Goal: Information Seeking & Learning: Learn about a topic

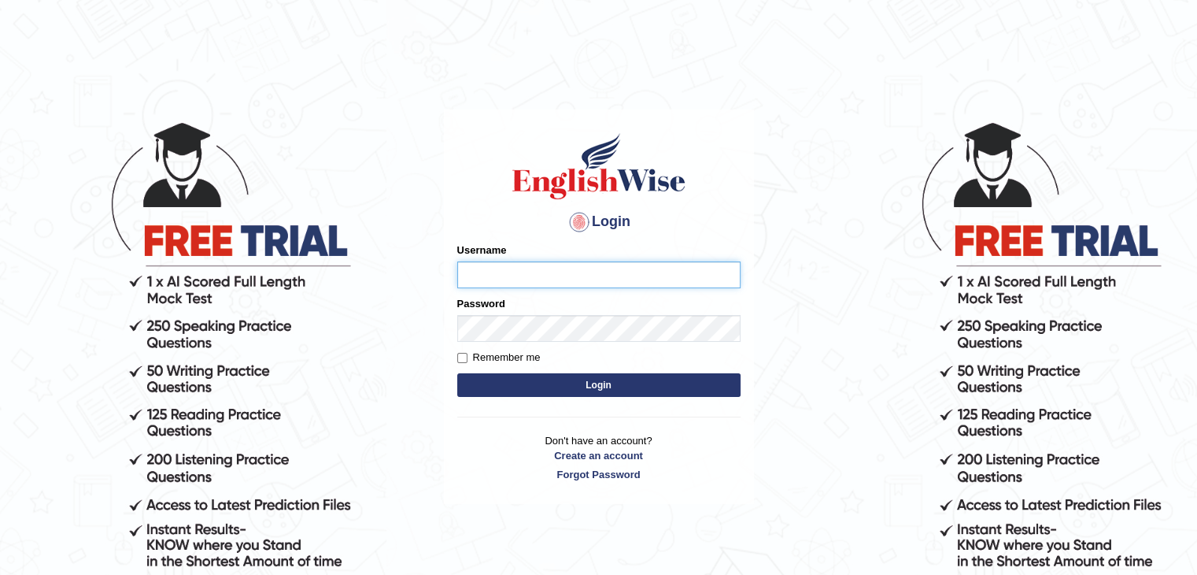
type input "Miko39"
click at [601, 387] on button "Login" at bounding box center [598, 385] width 283 height 24
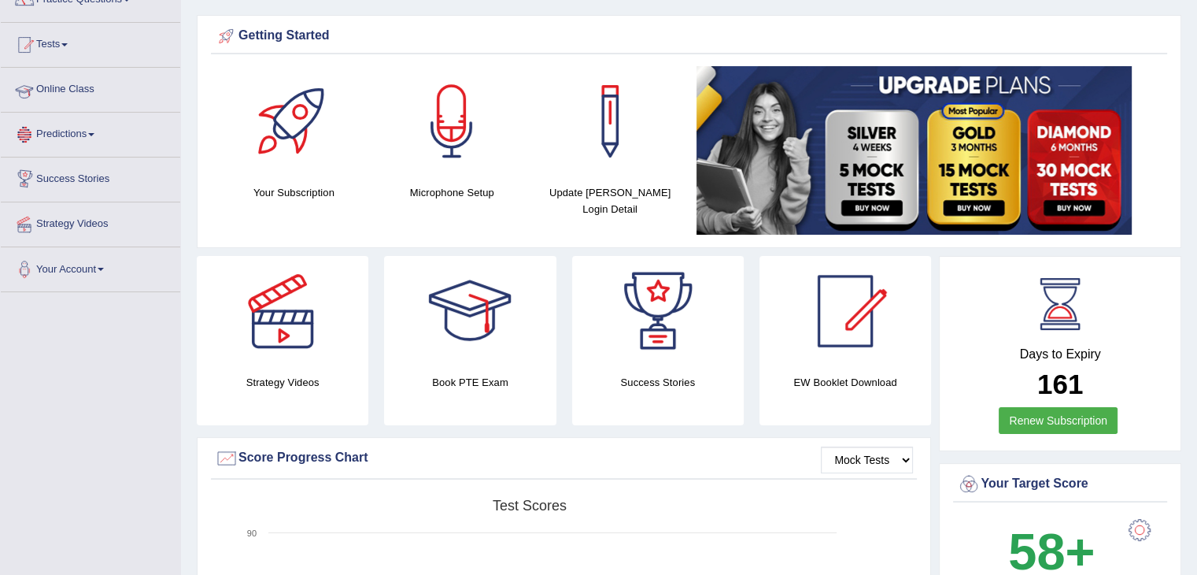
scroll to position [79, 0]
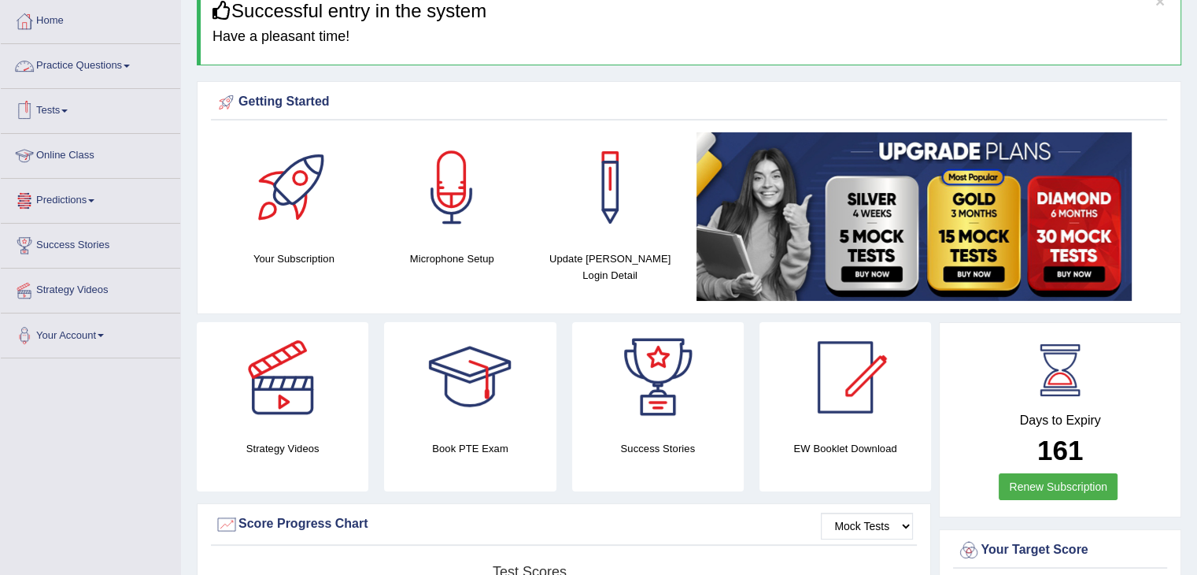
click at [87, 157] on link "Online Class" at bounding box center [90, 153] width 179 height 39
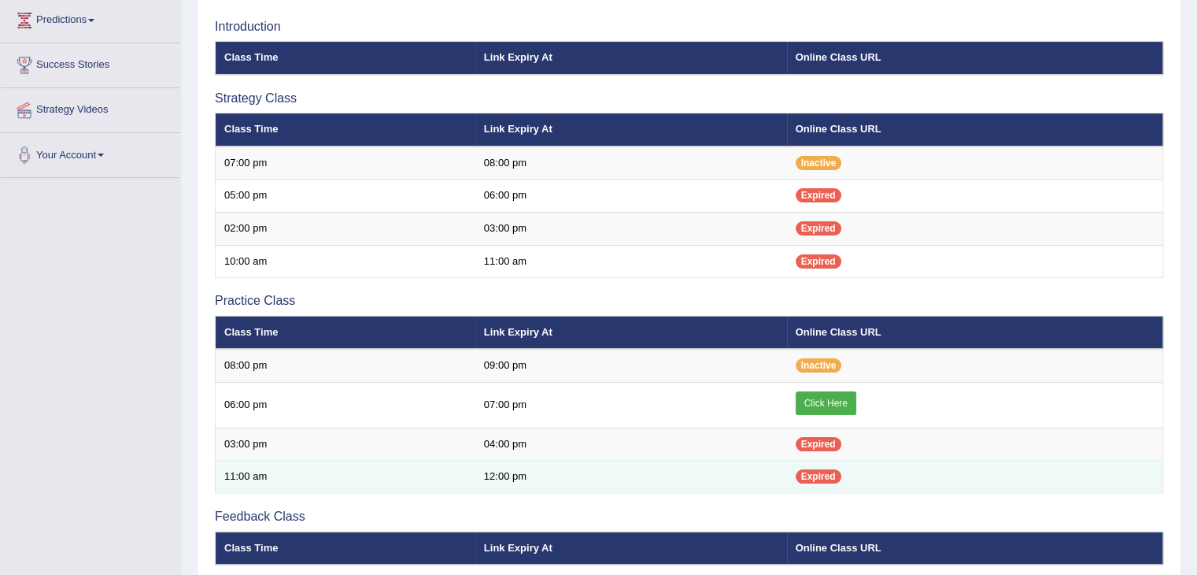
scroll to position [232, 0]
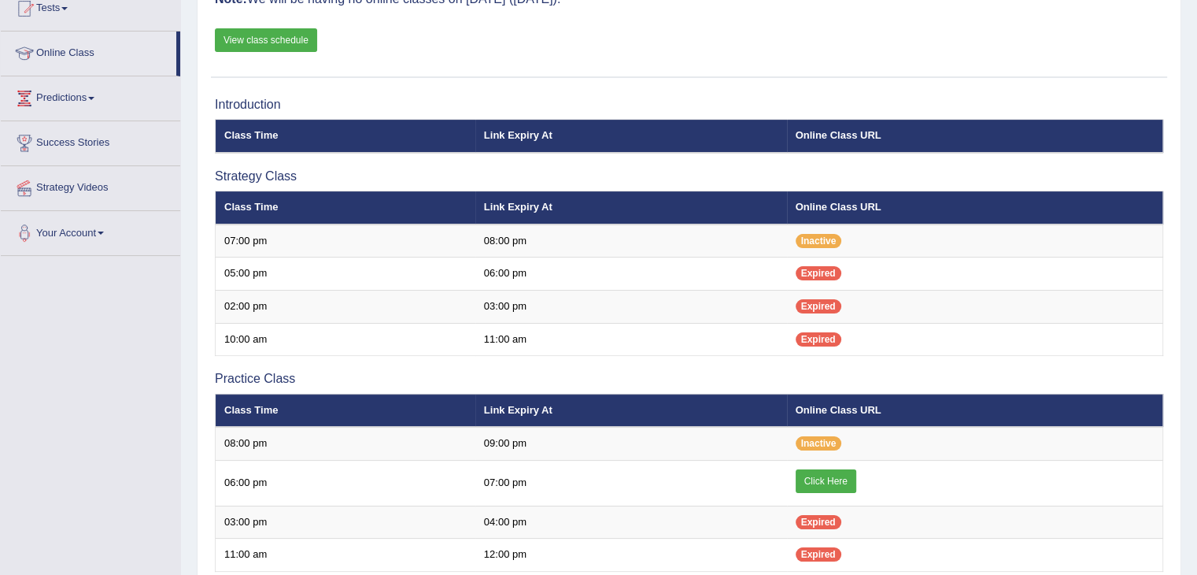
scroll to position [153, 0]
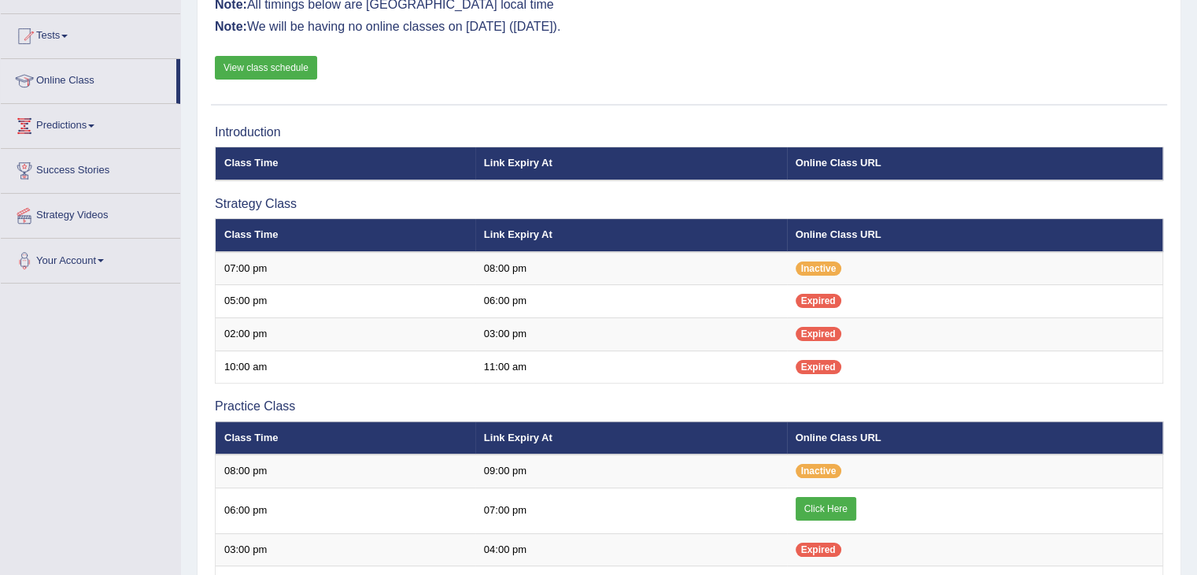
scroll to position [153, 0]
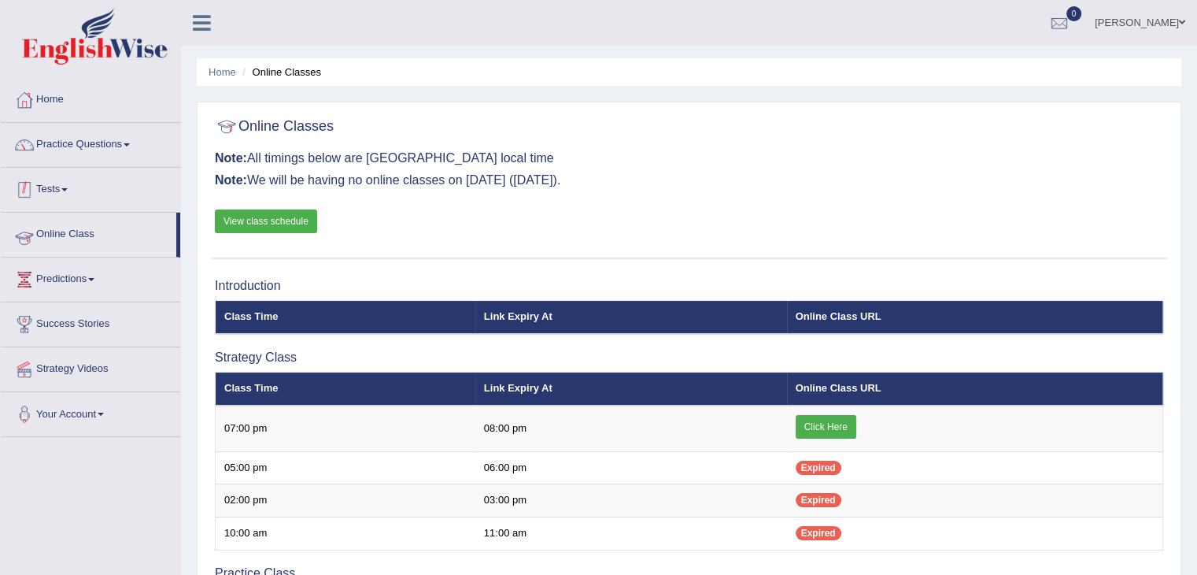
click at [89, 229] on link "Online Class" at bounding box center [89, 232] width 176 height 39
click at [74, 187] on link "Tests" at bounding box center [90, 187] width 179 height 39
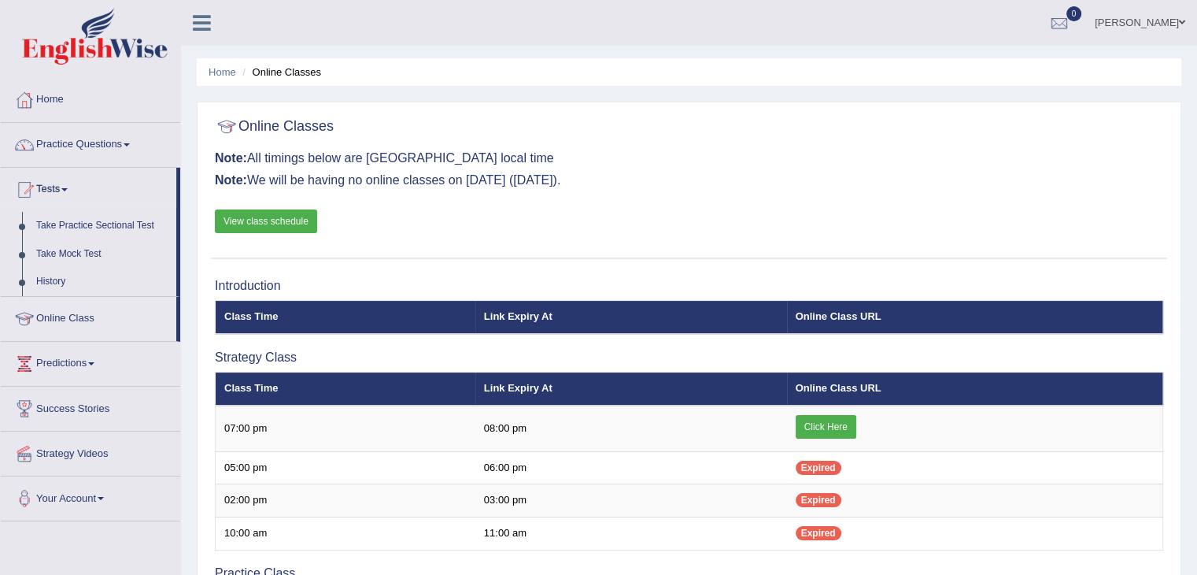
click at [74, 187] on link "Tests" at bounding box center [89, 187] width 176 height 39
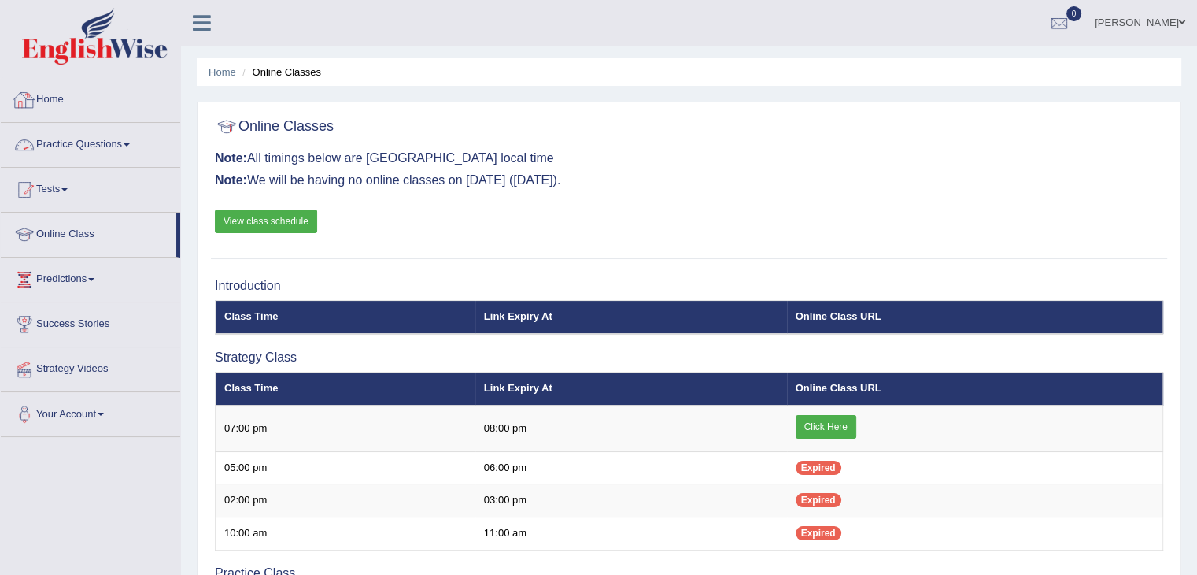
click at [128, 142] on link "Practice Questions" at bounding box center [90, 142] width 179 height 39
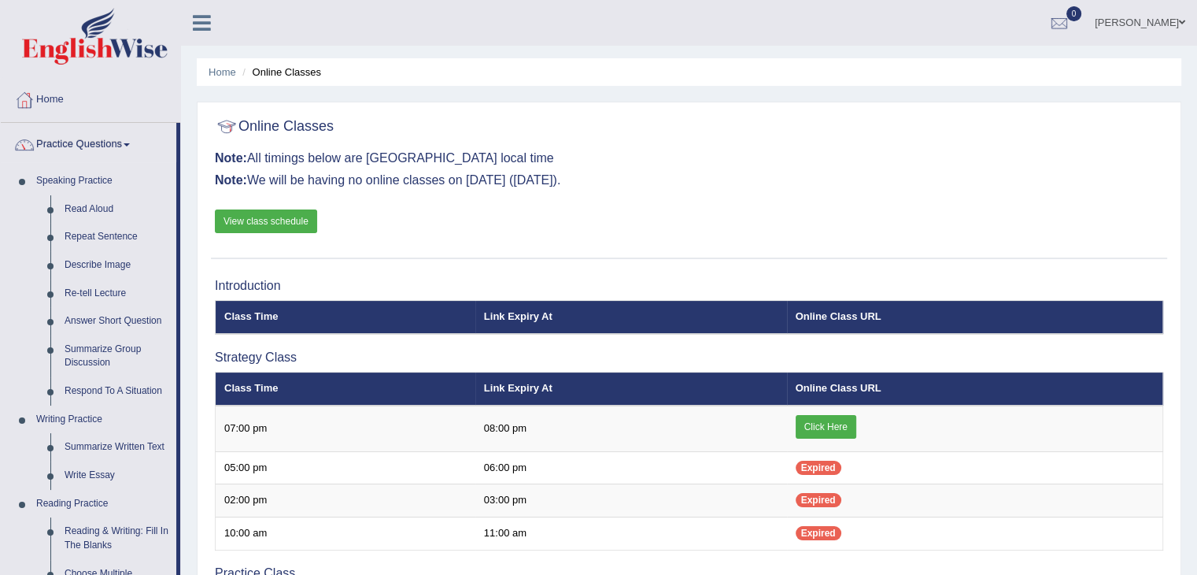
click at [128, 142] on link "Practice Questions" at bounding box center [89, 142] width 176 height 39
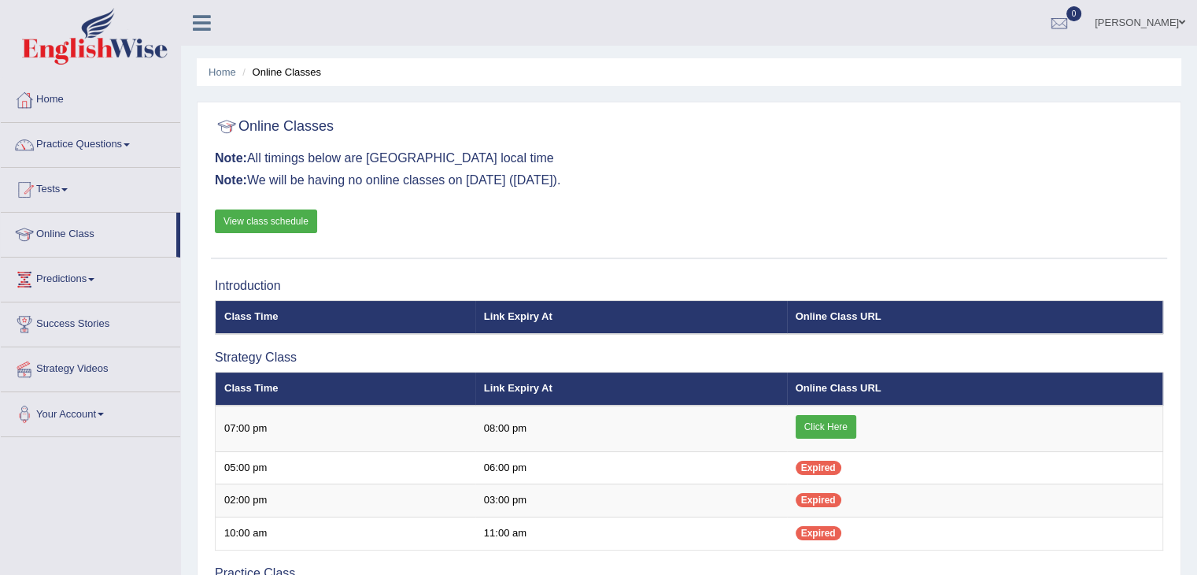
click at [59, 101] on link "Home" at bounding box center [90, 97] width 179 height 39
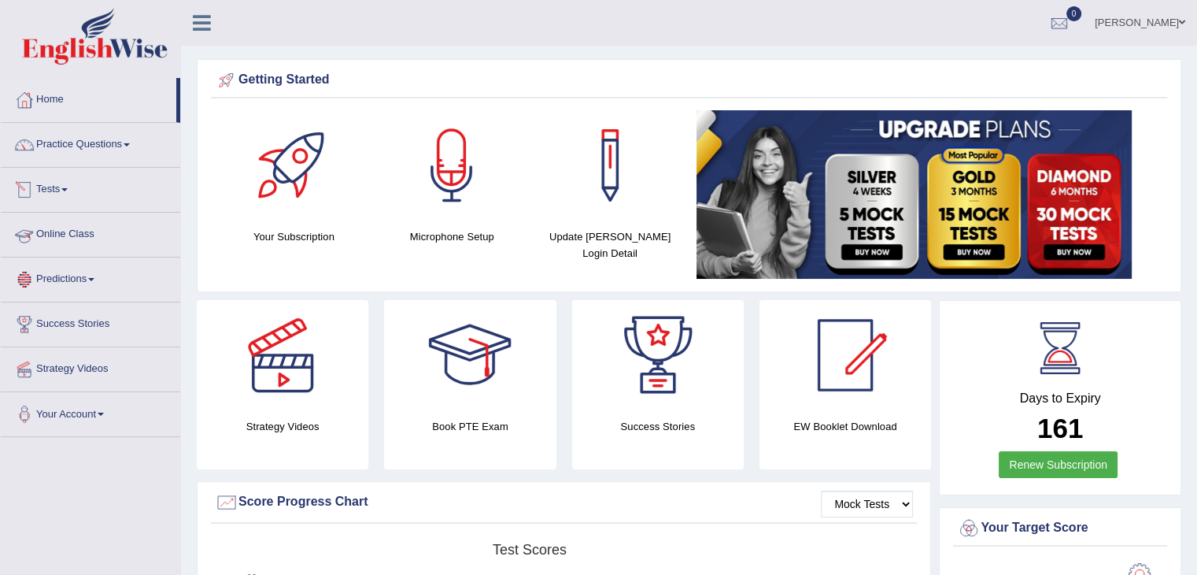
click at [69, 191] on link "Tests" at bounding box center [90, 187] width 179 height 39
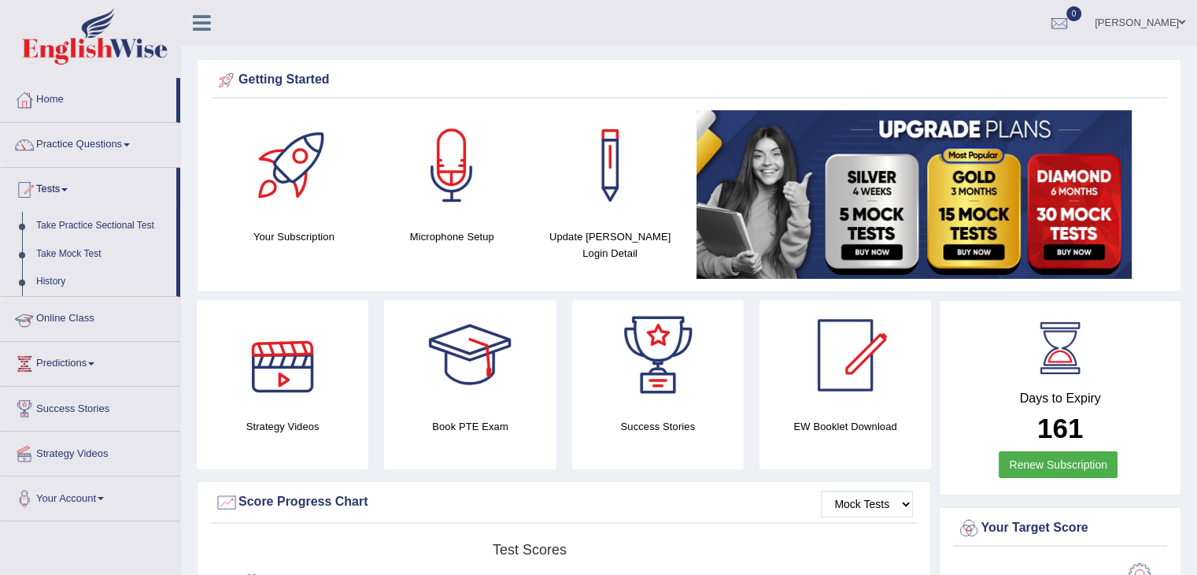
click at [72, 330] on link "Online Class" at bounding box center [90, 316] width 179 height 39
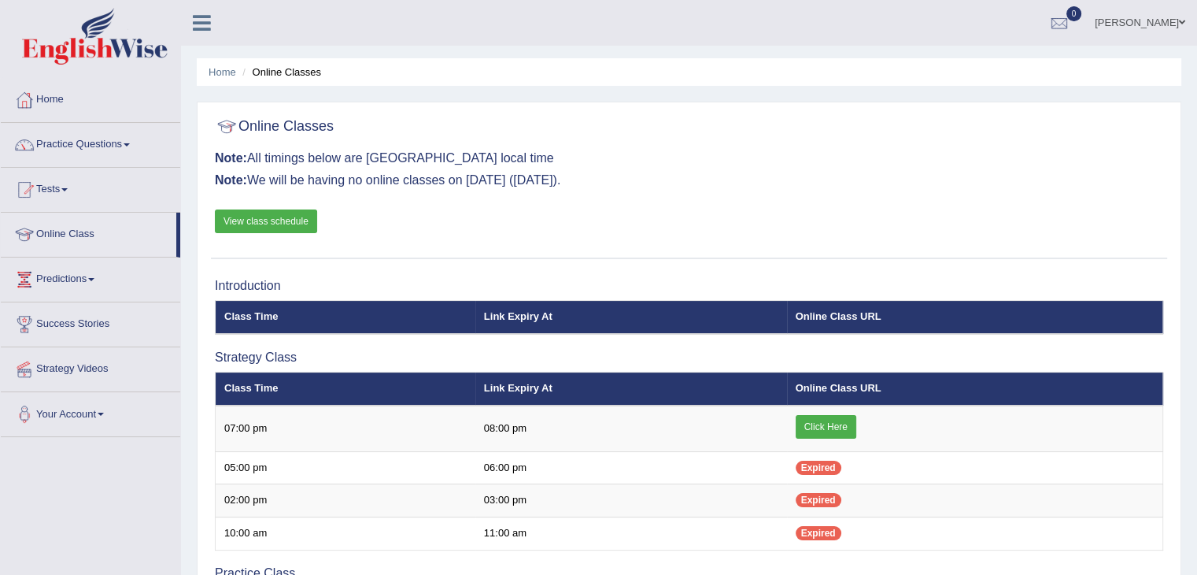
click at [279, 220] on link "View class schedule" at bounding box center [266, 221] width 102 height 24
click at [129, 139] on link "Practice Questions" at bounding box center [90, 142] width 179 height 39
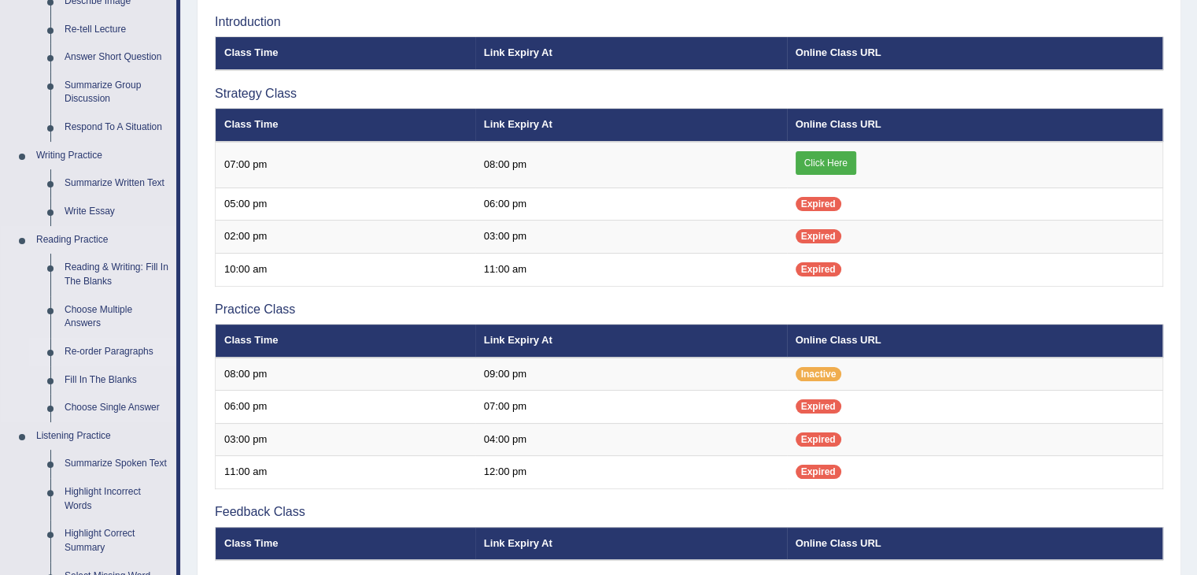
scroll to position [236, 0]
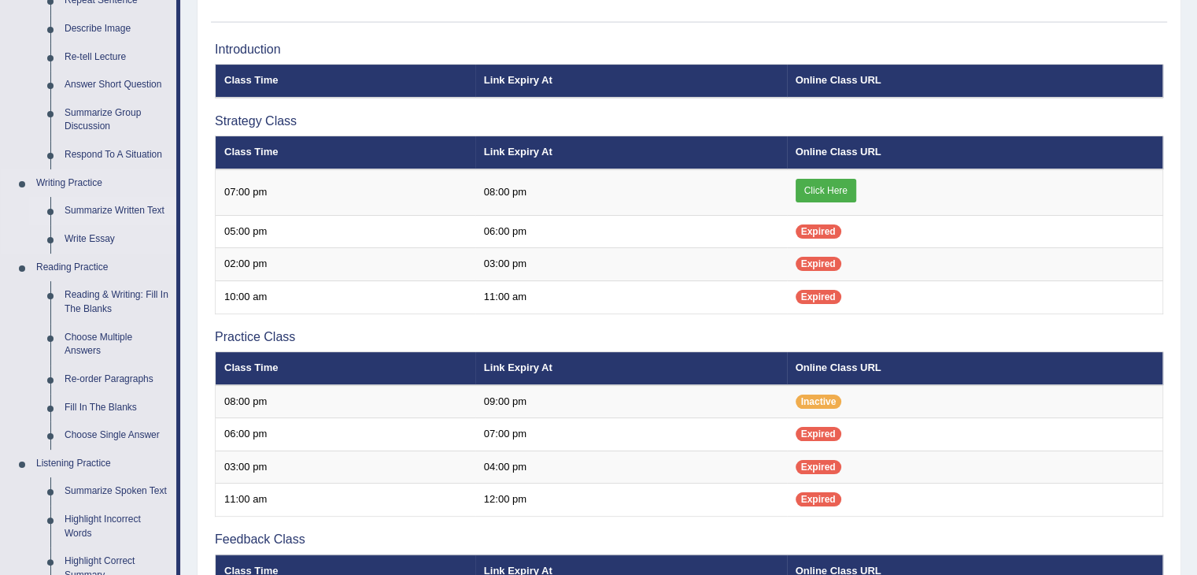
click at [149, 211] on link "Summarize Written Text" at bounding box center [116, 211] width 119 height 28
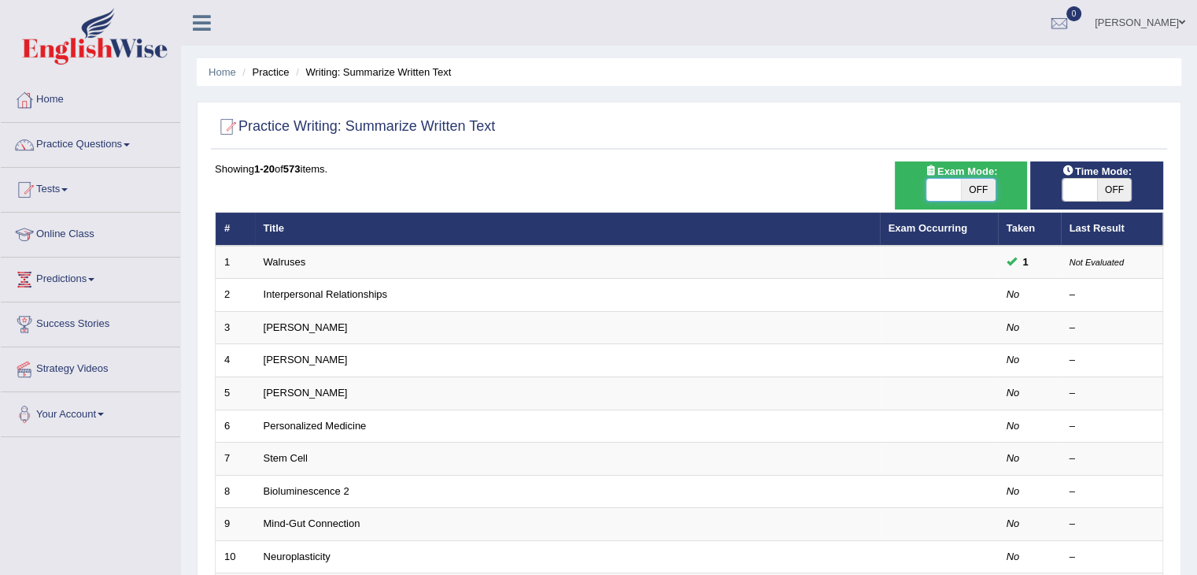
drag, startPoint x: 941, startPoint y: 190, endPoint x: 1040, endPoint y: 187, distance: 98.5
click at [941, 190] on span at bounding box center [944, 190] width 35 height 22
click at [1086, 188] on span at bounding box center [1080, 190] width 35 height 22
checkbox input "true"
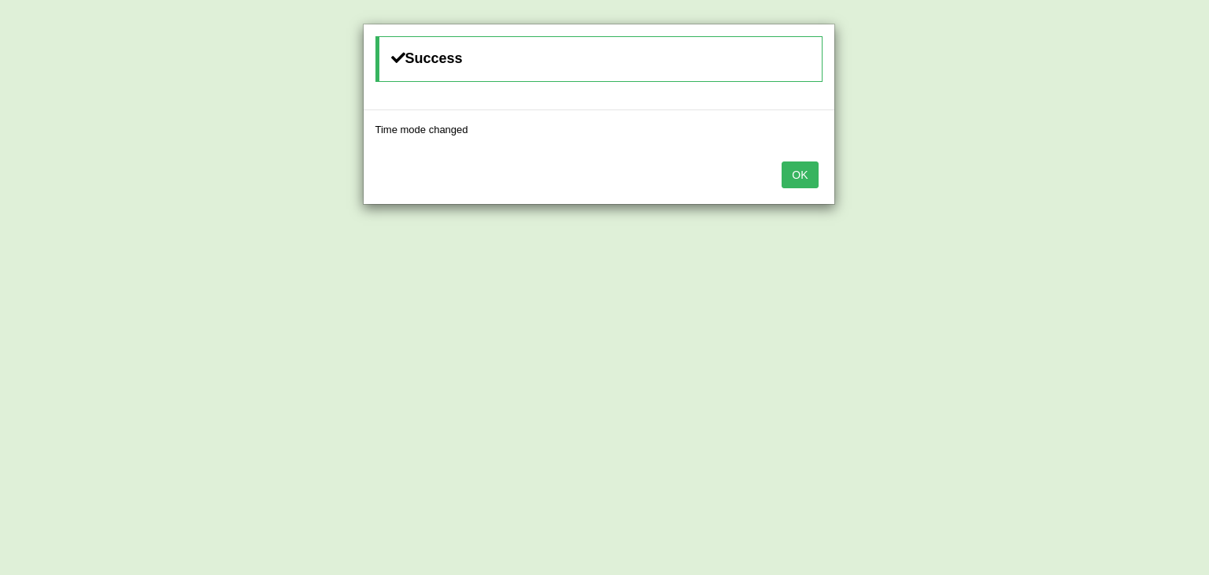
click at [797, 176] on button "OK" at bounding box center [800, 174] width 36 height 27
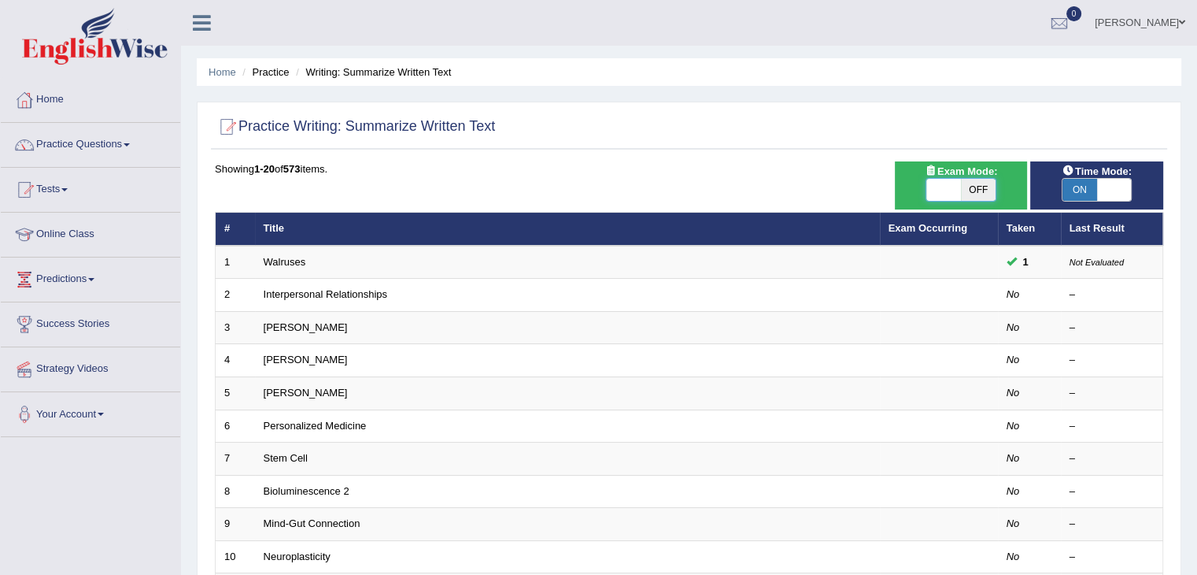
click at [938, 183] on span at bounding box center [944, 190] width 35 height 22
checkbox input "true"
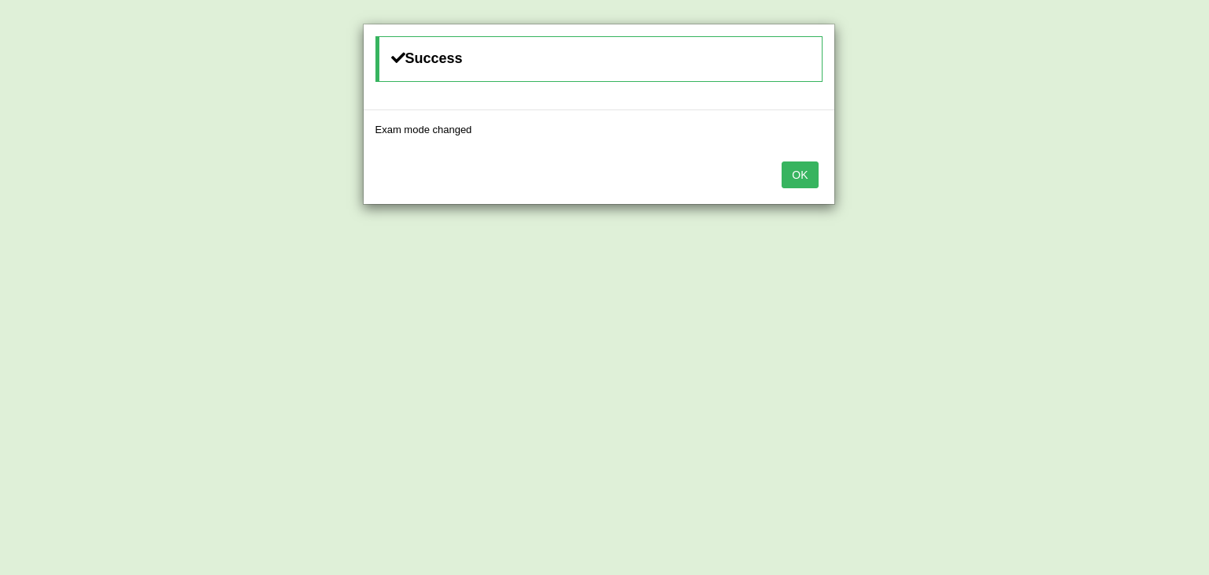
click at [797, 175] on button "OK" at bounding box center [800, 174] width 36 height 27
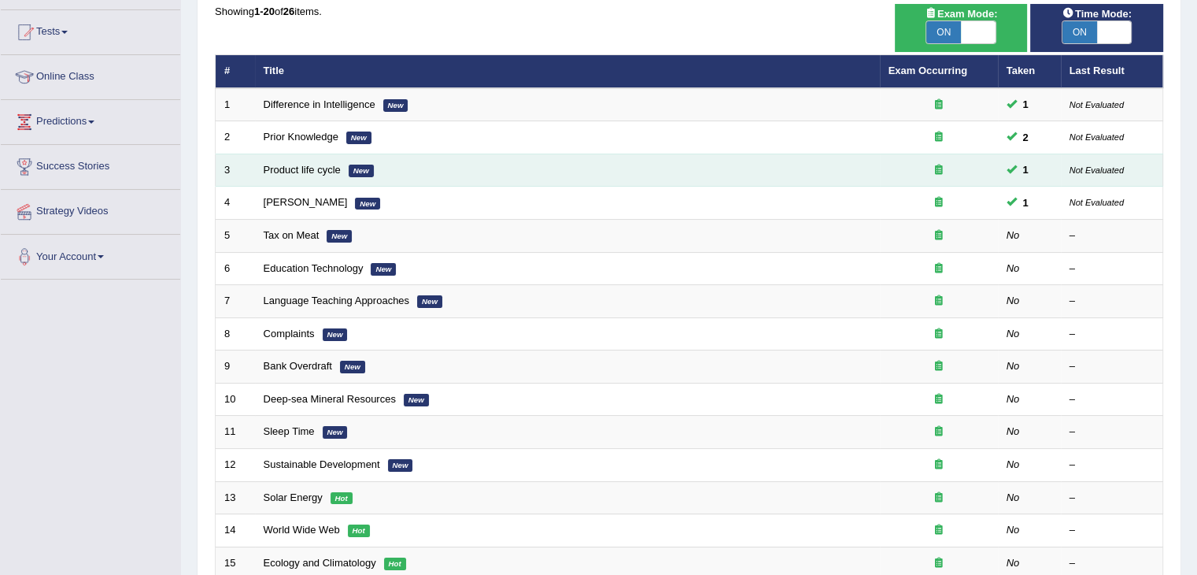
scroll to position [157, 0]
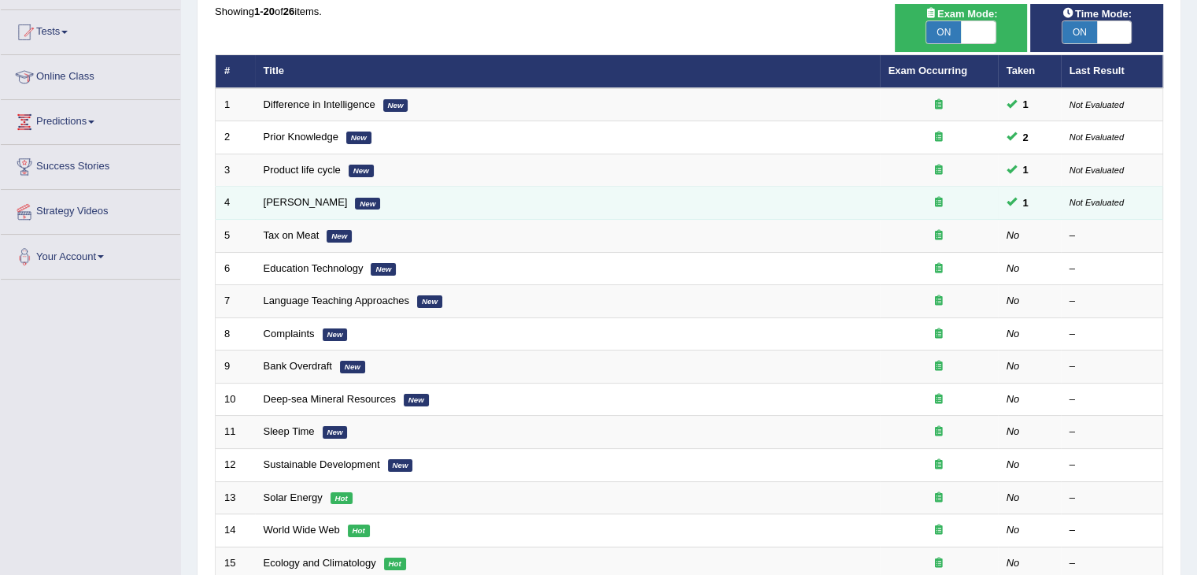
click at [444, 199] on td "[PERSON_NAME] New" at bounding box center [567, 203] width 625 height 33
click at [313, 202] on link "[PERSON_NAME]" at bounding box center [306, 202] width 84 height 12
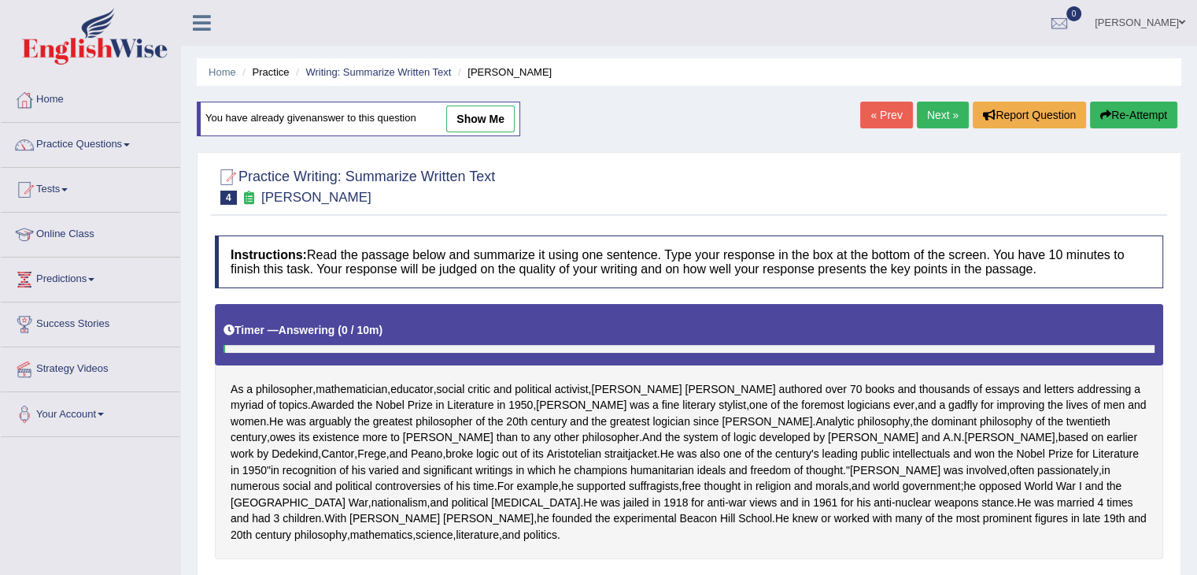
click at [469, 120] on link "show me" at bounding box center [480, 118] width 68 height 27
type textarea "The greatest philosopher of the 20th century and the greatest logician since [P…"
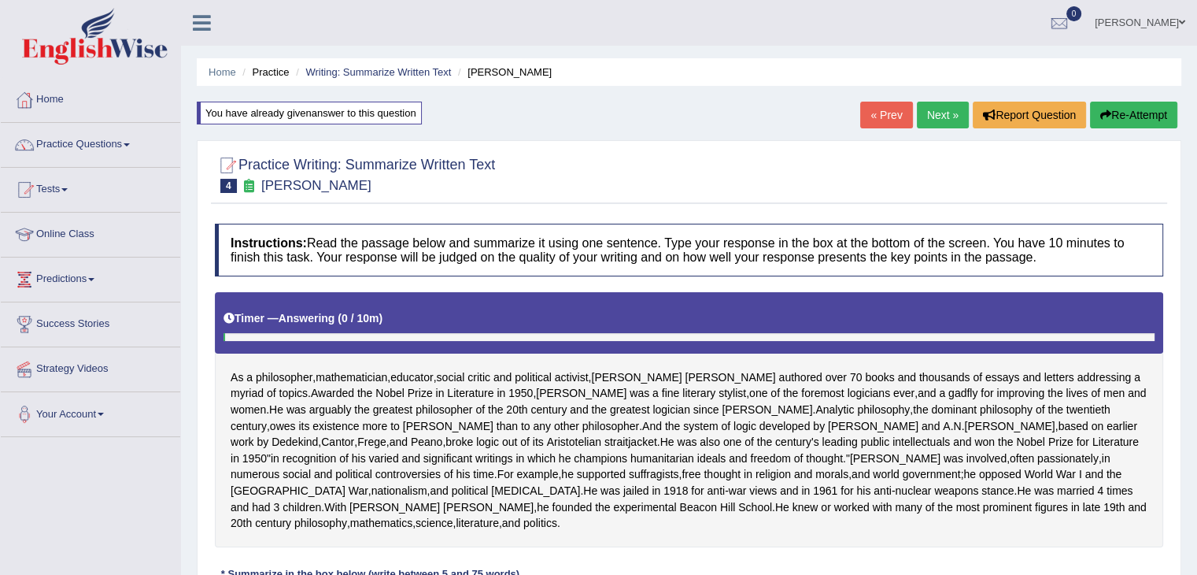
click at [249, 117] on div "You have already given answer to this question" at bounding box center [309, 113] width 225 height 23
click at [253, 113] on div "You have already given answer to this question" at bounding box center [309, 113] width 225 height 23
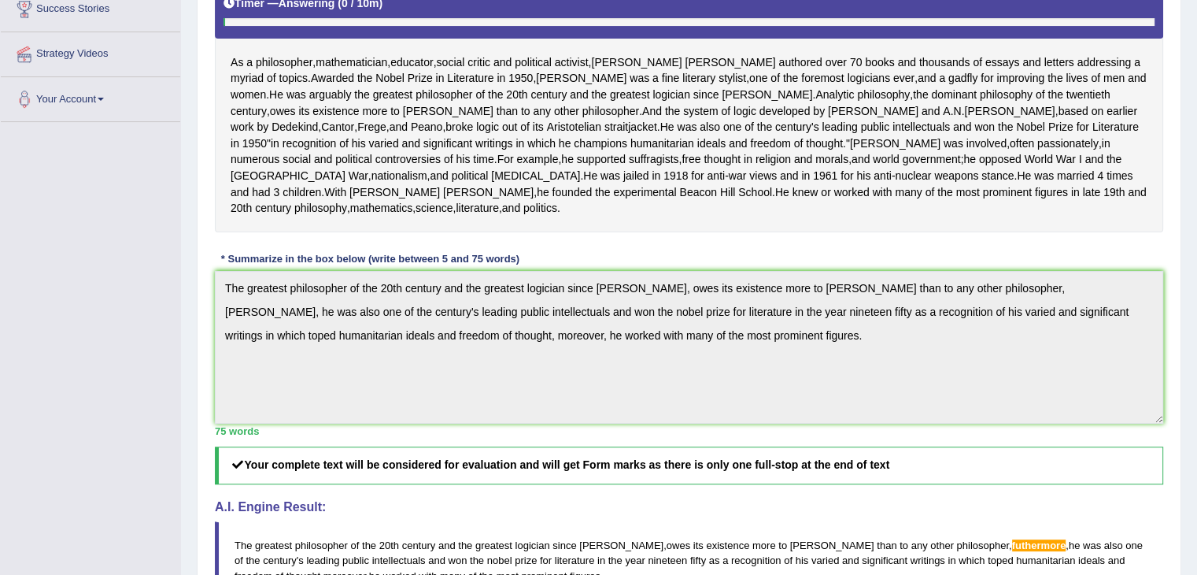
scroll to position [290, 0]
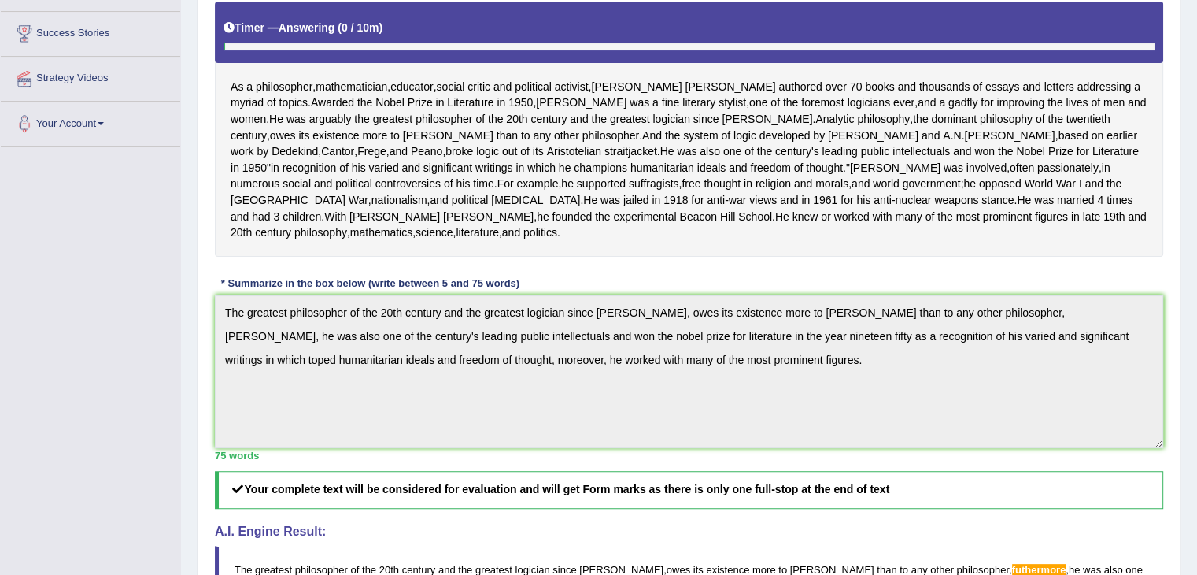
click at [624, 256] on div "As a philosopher , mathematician , educator , social critic and political activ…" at bounding box center [689, 129] width 949 height 254
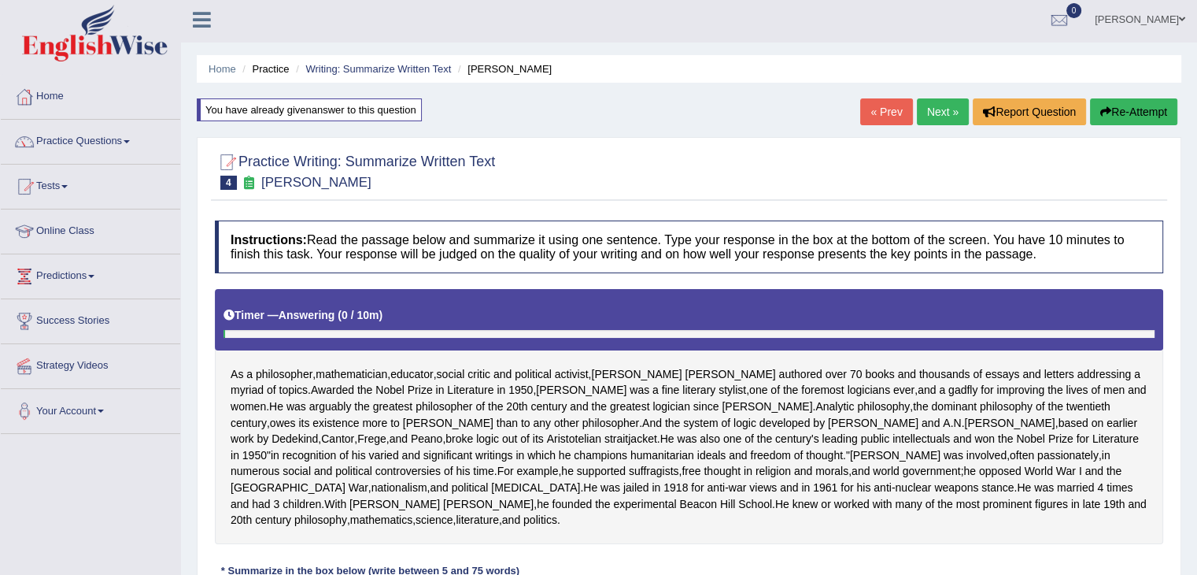
scroll to position [0, 0]
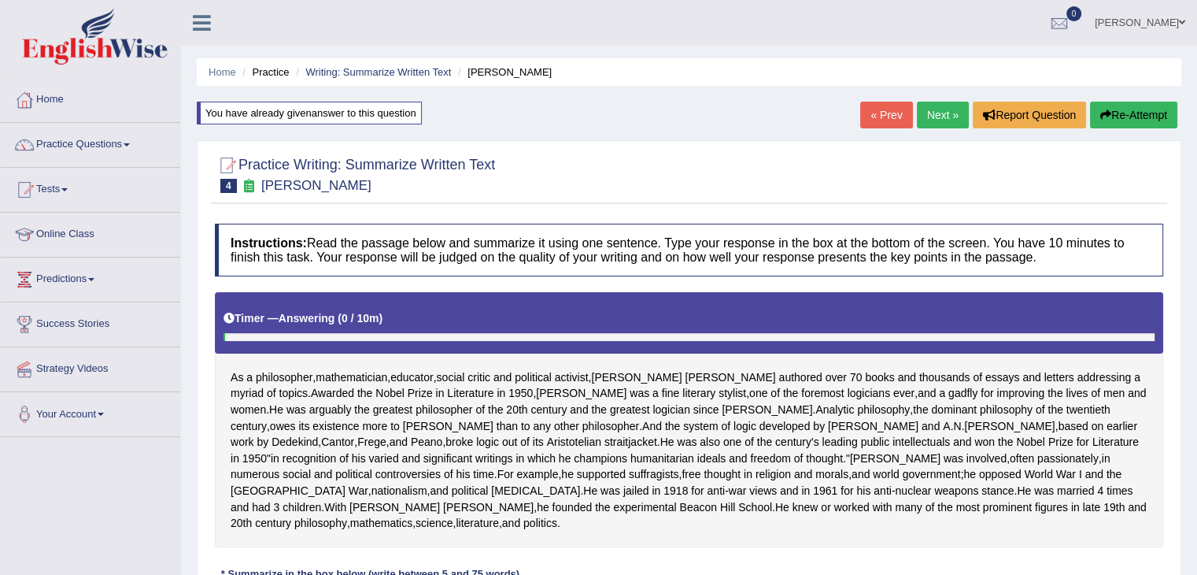
click at [948, 108] on link "Next »" at bounding box center [943, 115] width 52 height 27
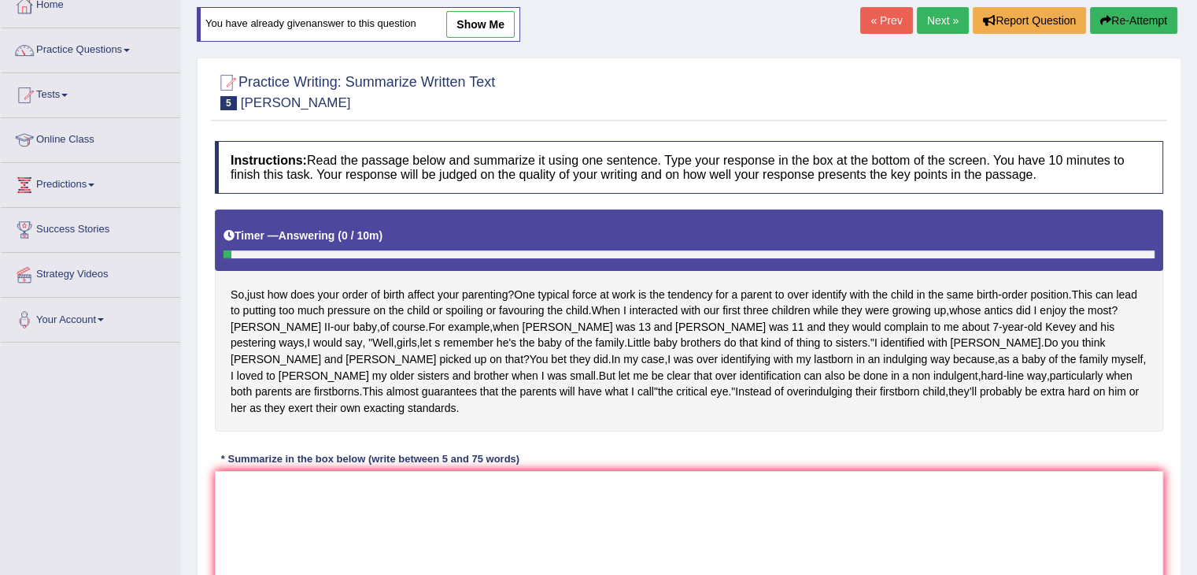
scroll to position [252, 0]
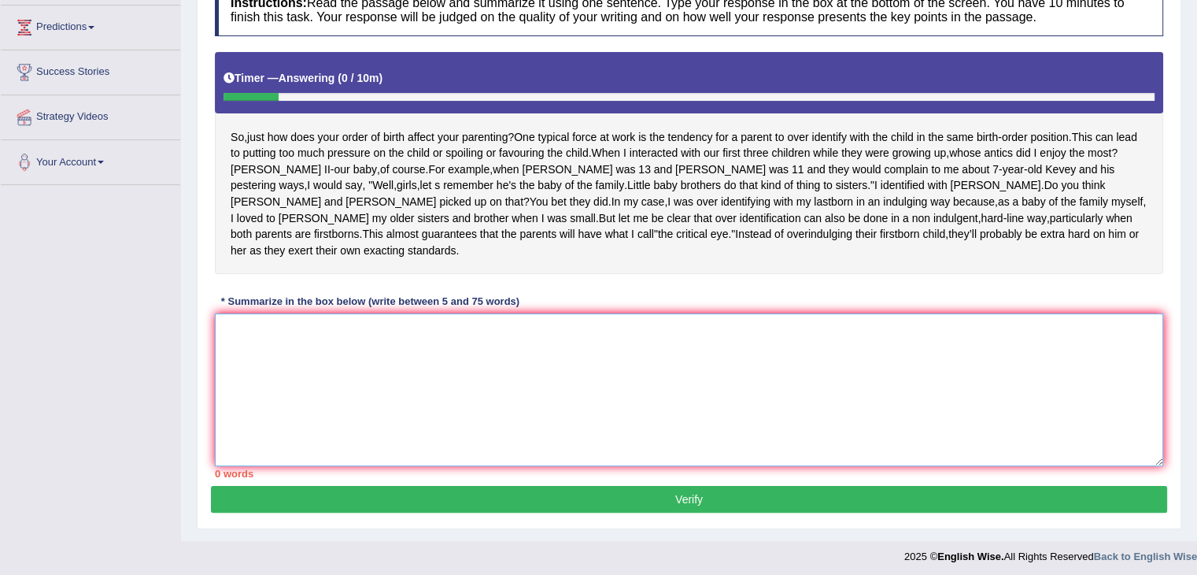
click at [353, 313] on textarea at bounding box center [689, 389] width 949 height 153
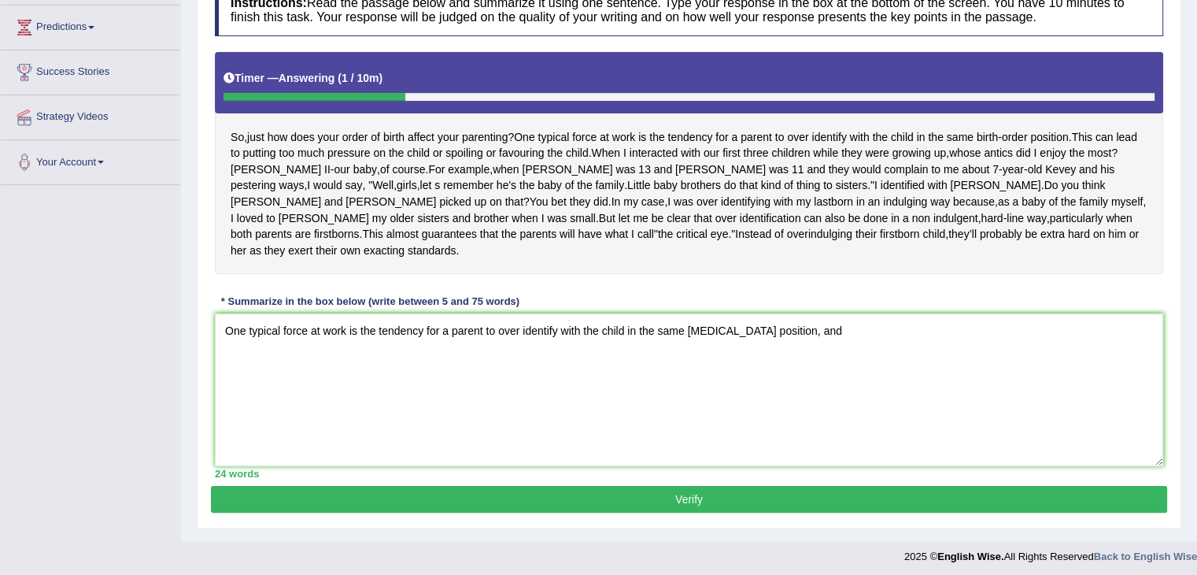
click at [1124, 142] on div "So , just how does your order of birth affect your parenting ? One typical forc…" at bounding box center [689, 163] width 949 height 222
click at [860, 319] on textarea "One typical force at work is the tendency for a parent to over identify with th…" at bounding box center [689, 389] width 949 height 153
click at [781, 372] on textarea "One typical force at work is the tendency for a parent to over identify with th…" at bounding box center [689, 389] width 949 height 153
click at [348, 340] on textarea "One typical force at work is the tendency for a parent to over identify with th…" at bounding box center [689, 389] width 949 height 153
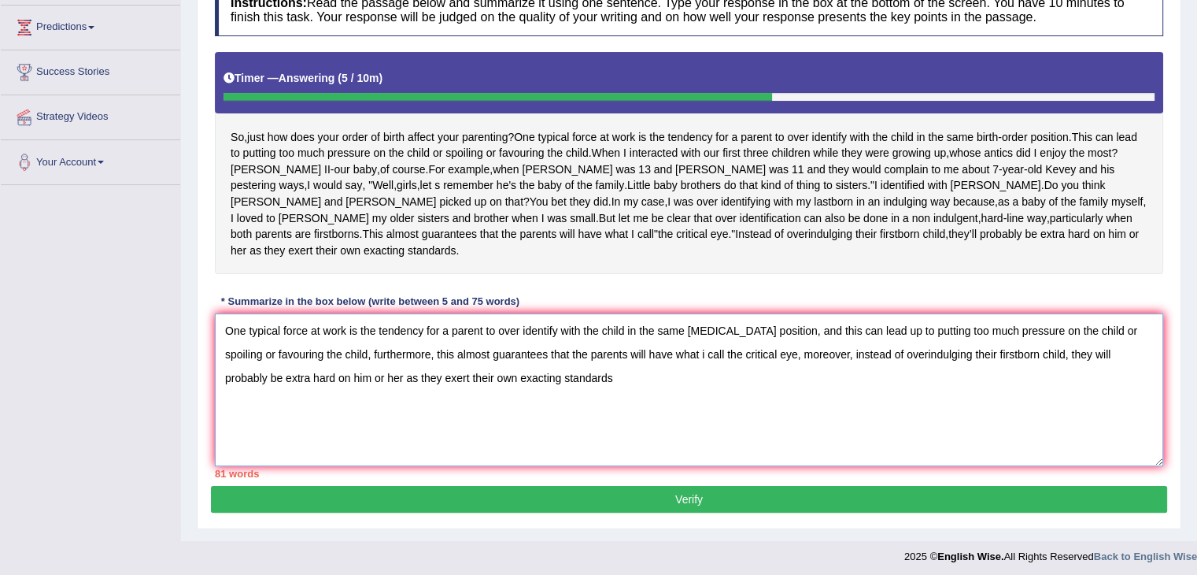
drag, startPoint x: 756, startPoint y: 335, endPoint x: 1066, endPoint y: 350, distance: 310.5
click at [1134, 339] on textarea "One typical force at work is the tendency for a parent to over identify with th…" at bounding box center [689, 389] width 949 height 153
drag, startPoint x: 923, startPoint y: 366, endPoint x: 868, endPoint y: 363, distance: 54.4
click at [923, 366] on textarea "One typical force at work is the tendency for a parent to over identify with th…" at bounding box center [689, 389] width 949 height 153
drag, startPoint x: 699, startPoint y: 367, endPoint x: 668, endPoint y: 368, distance: 30.7
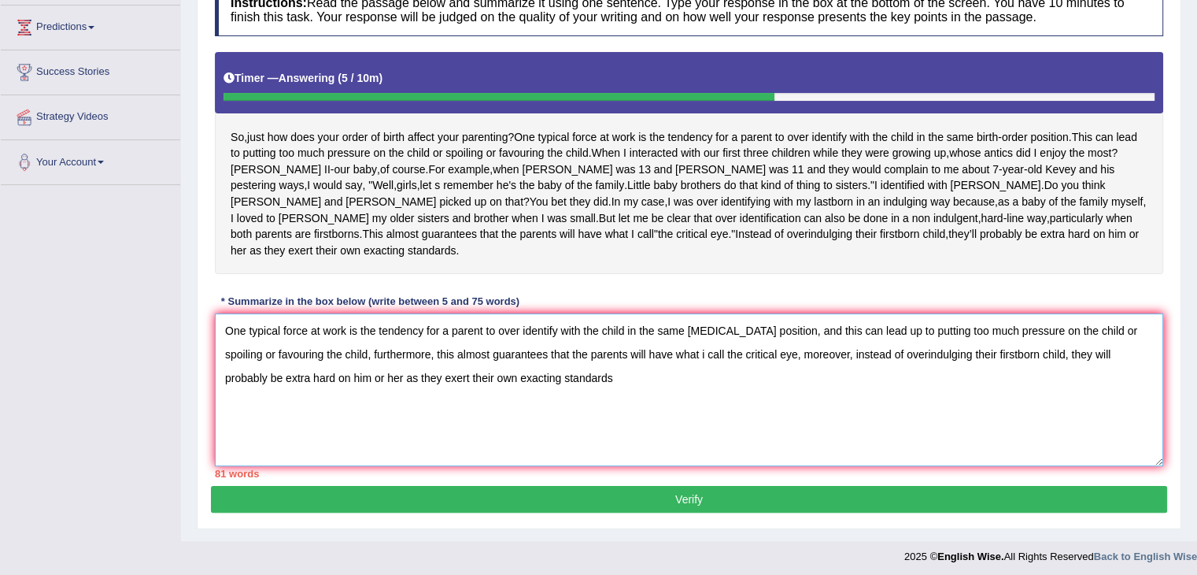
click at [677, 368] on textarea "One typical force at work is the tendency for a parent to over identify with th…" at bounding box center [689, 389] width 949 height 153
drag, startPoint x: 385, startPoint y: 335, endPoint x: 742, endPoint y: 334, distance: 357.4
click at [742, 334] on textarea "One typical force at work is the tendency for a parent to over identify with th…" at bounding box center [689, 389] width 949 height 153
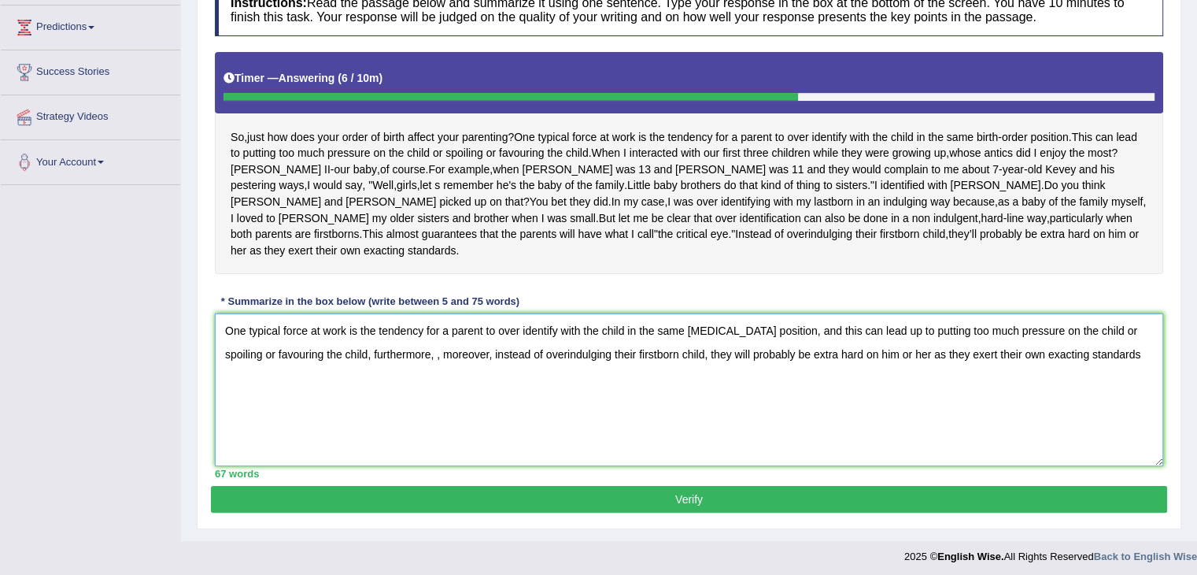
drag, startPoint x: 383, startPoint y: 337, endPoint x: 437, endPoint y: 335, distance: 53.6
click at [437, 335] on textarea "One typical force at work is the tendency for a parent to over identify with th…" at bounding box center [689, 389] width 949 height 153
click at [431, 361] on textarea "One typical force at work is the tendency for a parent to over identify with th…" at bounding box center [689, 389] width 949 height 153
drag, startPoint x: 1040, startPoint y: 356, endPoint x: 1040, endPoint y: 345, distance: 11.0
click at [1040, 350] on textarea "One typical force at work is the tendency for a parent to over identify with th…" at bounding box center [689, 389] width 949 height 153
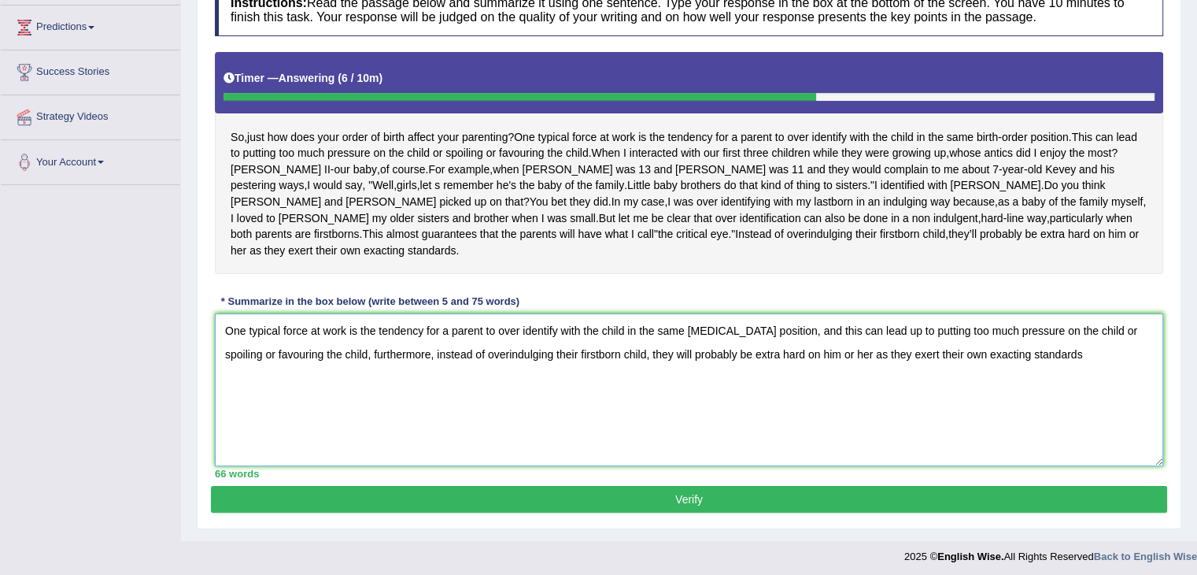
drag, startPoint x: 386, startPoint y: 335, endPoint x: 641, endPoint y: 347, distance: 255.4
click at [393, 335] on textarea "One typical force at work is the tendency for a parent to over identify with th…" at bounding box center [689, 389] width 949 height 153
click at [705, 364] on textarea "One typical force at work is the tendency for a parent to over identify with th…" at bounding box center [689, 389] width 949 height 153
click at [1036, 338] on textarea "One typical force at work is the tendency for a parent to over identify with th…" at bounding box center [689, 389] width 949 height 153
type textarea "One typical force at work is the tendency for a parent to over identify with th…"
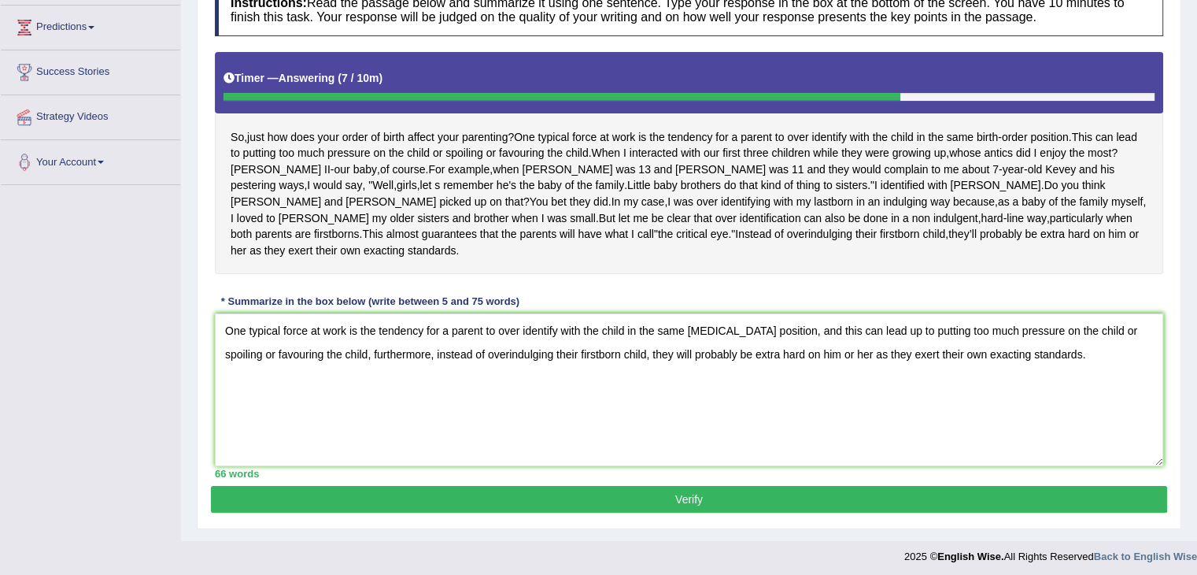
click at [800, 486] on button "Verify" at bounding box center [689, 499] width 956 height 27
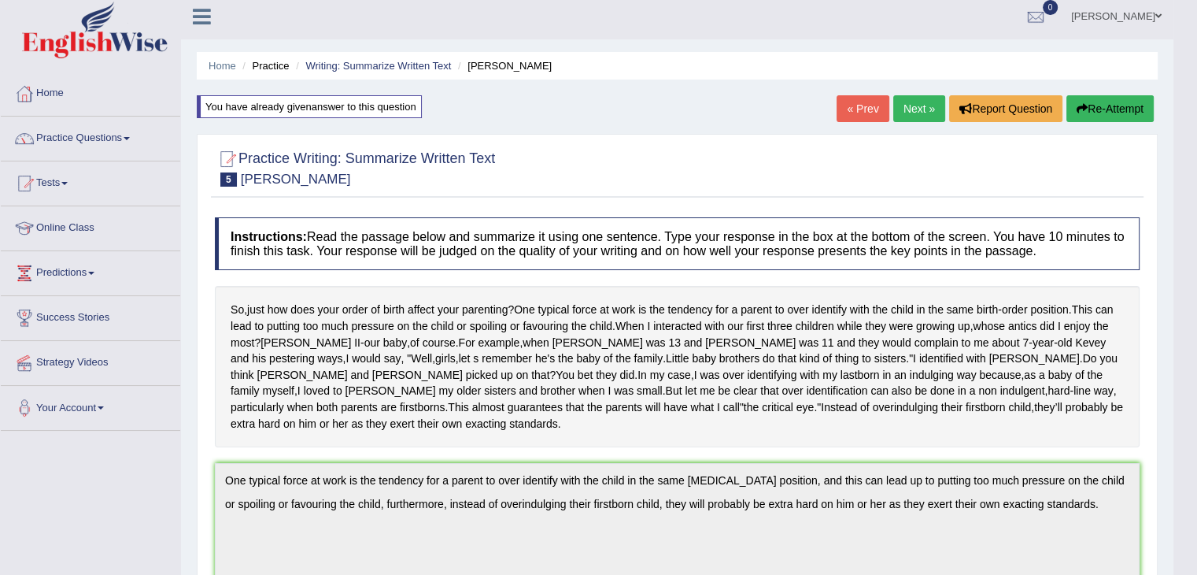
scroll to position [0, 0]
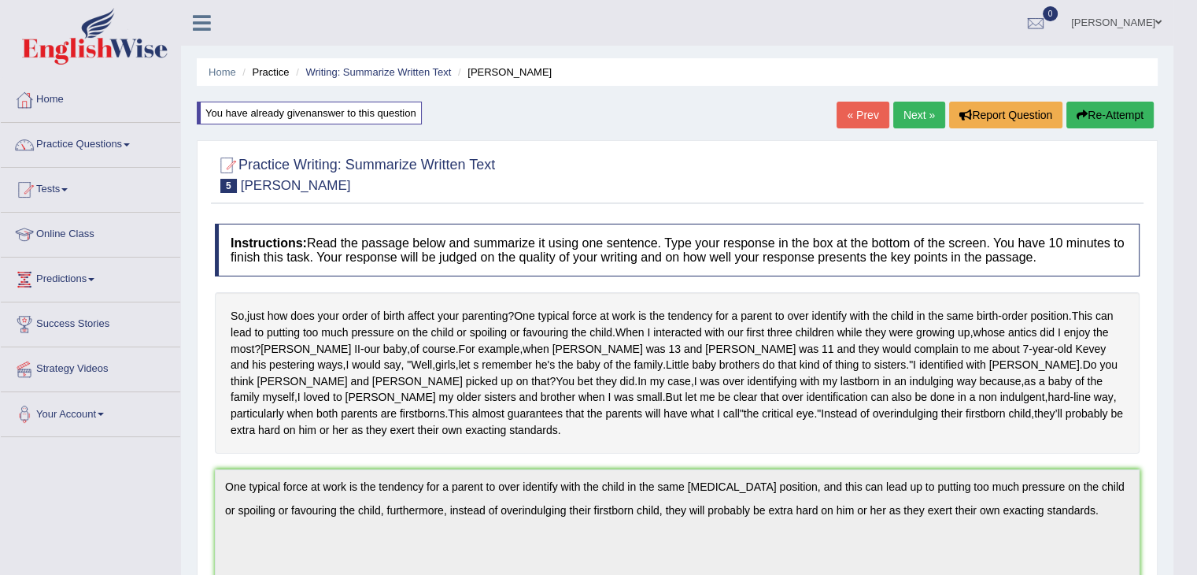
click at [133, 146] on link "Practice Questions" at bounding box center [90, 142] width 179 height 39
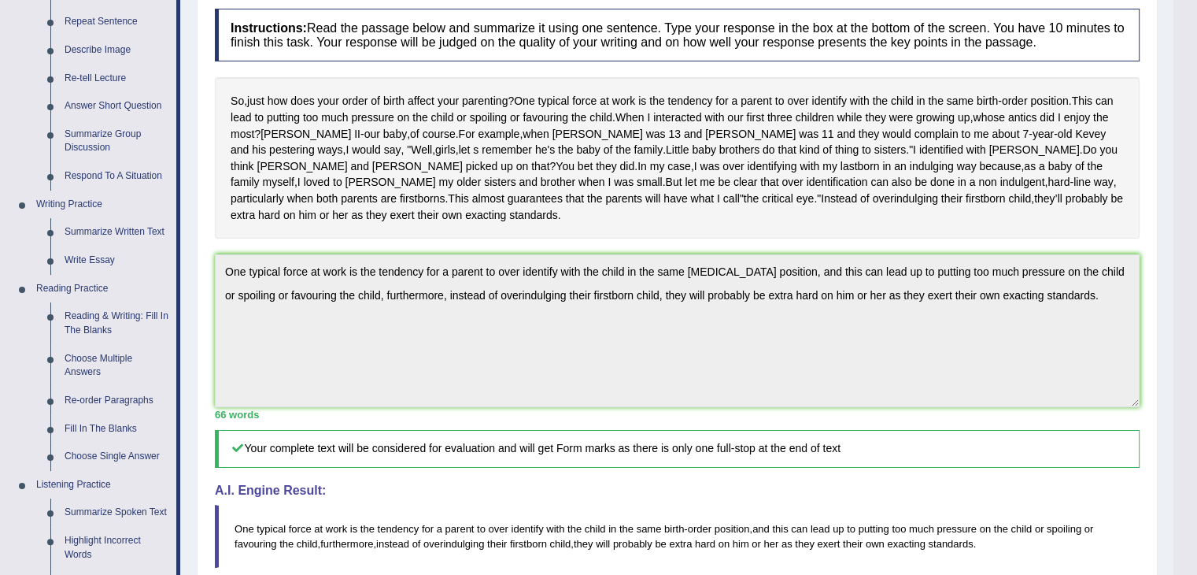
scroll to position [157, 0]
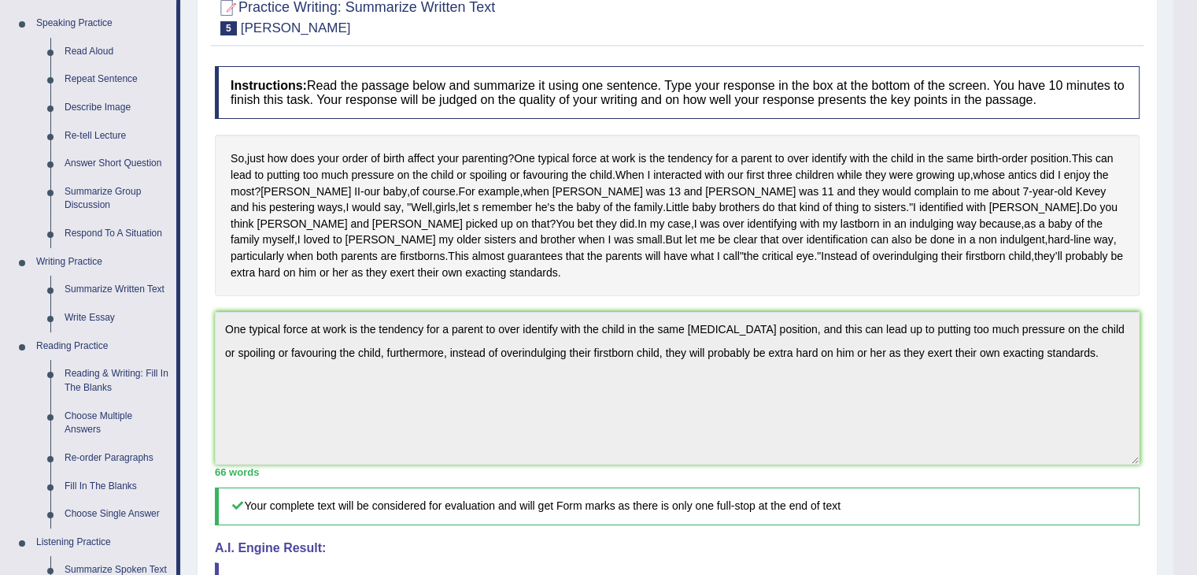
drag, startPoint x: 727, startPoint y: 13, endPoint x: 18, endPoint y: 139, distance: 720.5
click at [727, 13] on div at bounding box center [677, 16] width 925 height 48
click at [113, 108] on link "Describe Image" at bounding box center [116, 108] width 119 height 28
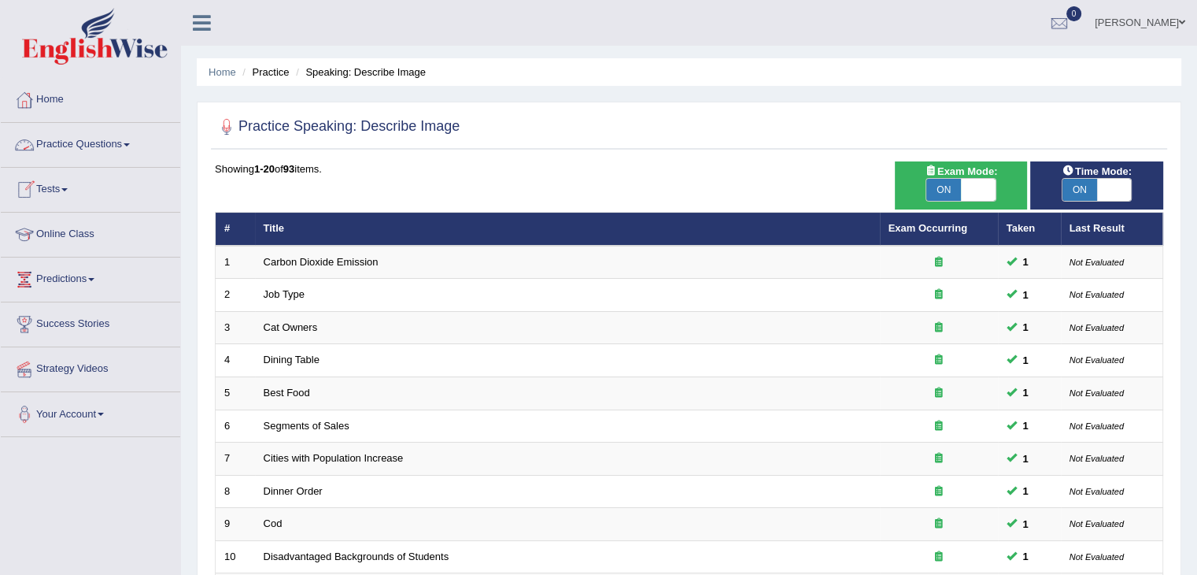
click at [90, 232] on link "Online Class" at bounding box center [90, 232] width 179 height 39
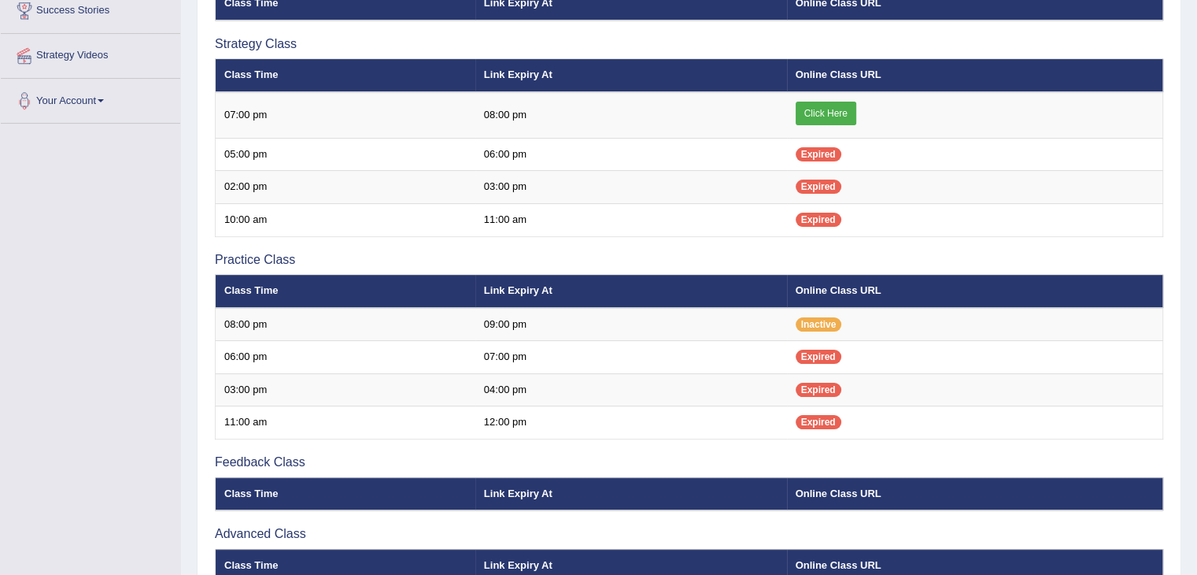
scroll to position [315, 0]
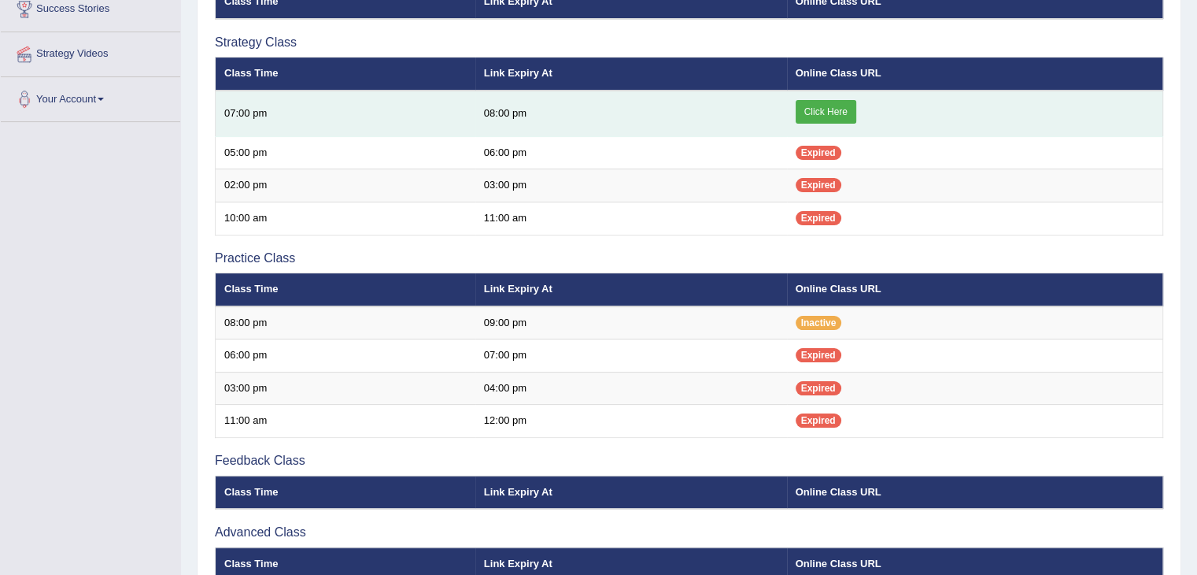
click at [832, 114] on link "Click Here" at bounding box center [826, 112] width 61 height 24
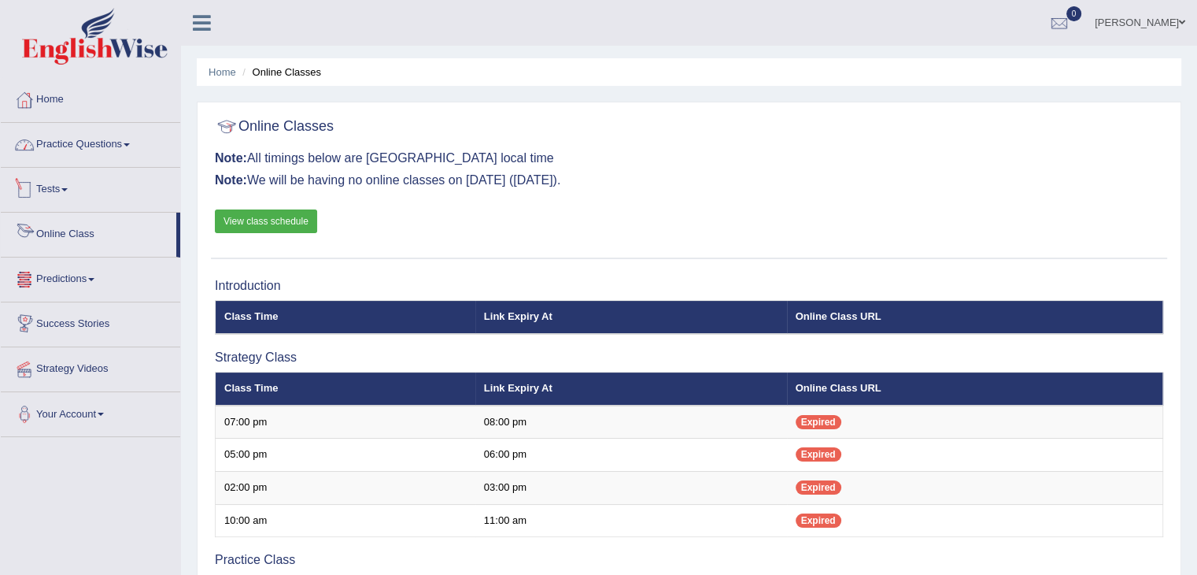
click at [131, 148] on link "Practice Questions" at bounding box center [90, 142] width 179 height 39
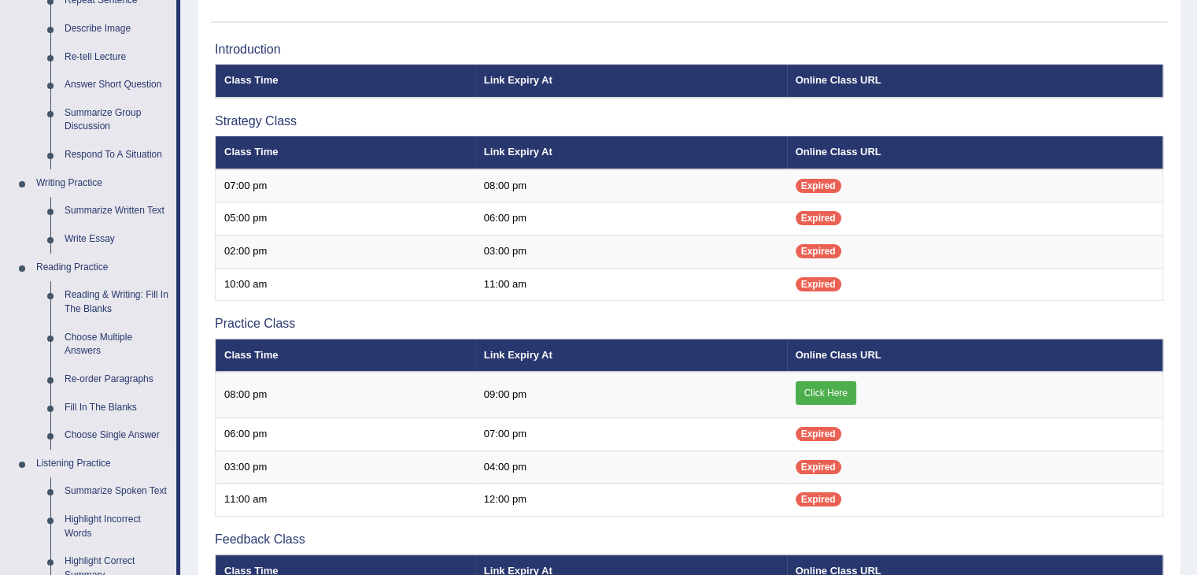
scroll to position [79, 0]
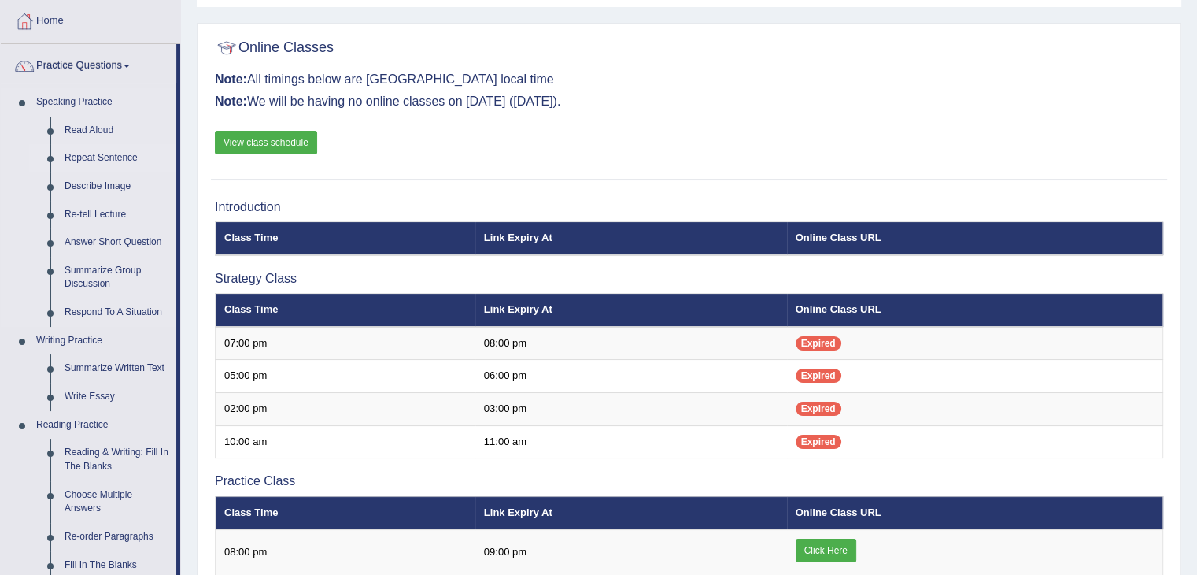
click at [107, 158] on link "Repeat Sentence" at bounding box center [116, 158] width 119 height 28
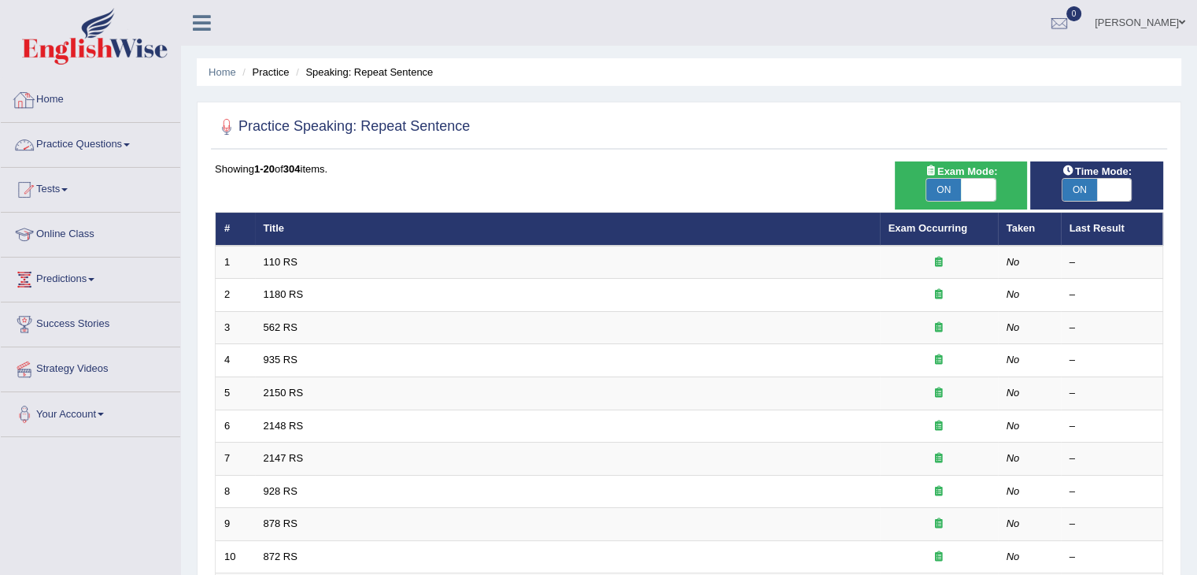
click at [128, 142] on link "Practice Questions" at bounding box center [90, 142] width 179 height 39
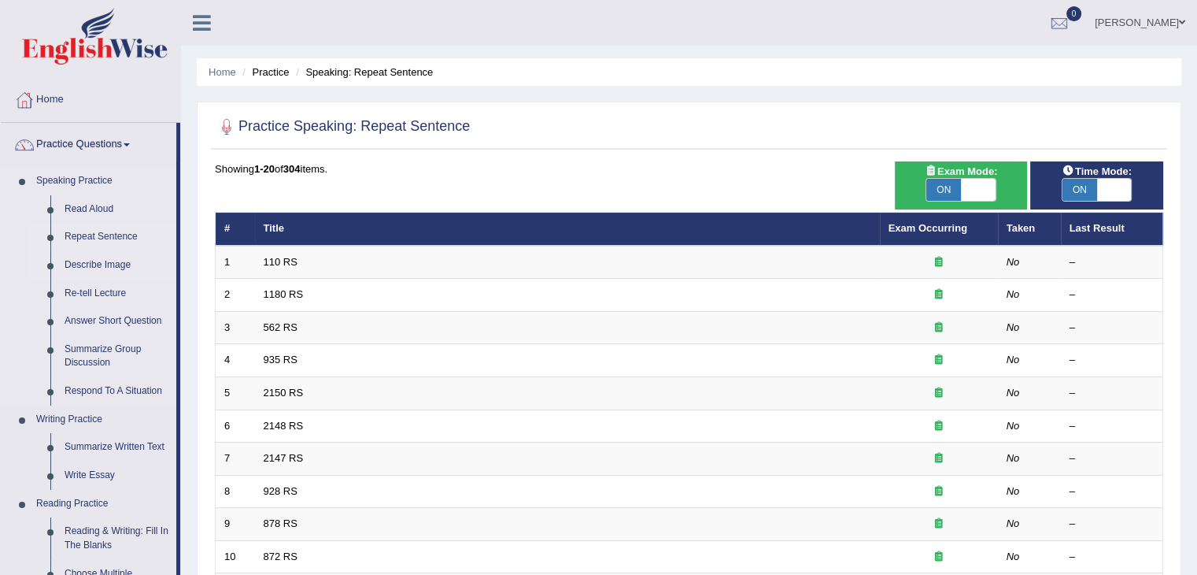
click at [106, 264] on link "Describe Image" at bounding box center [116, 265] width 119 height 28
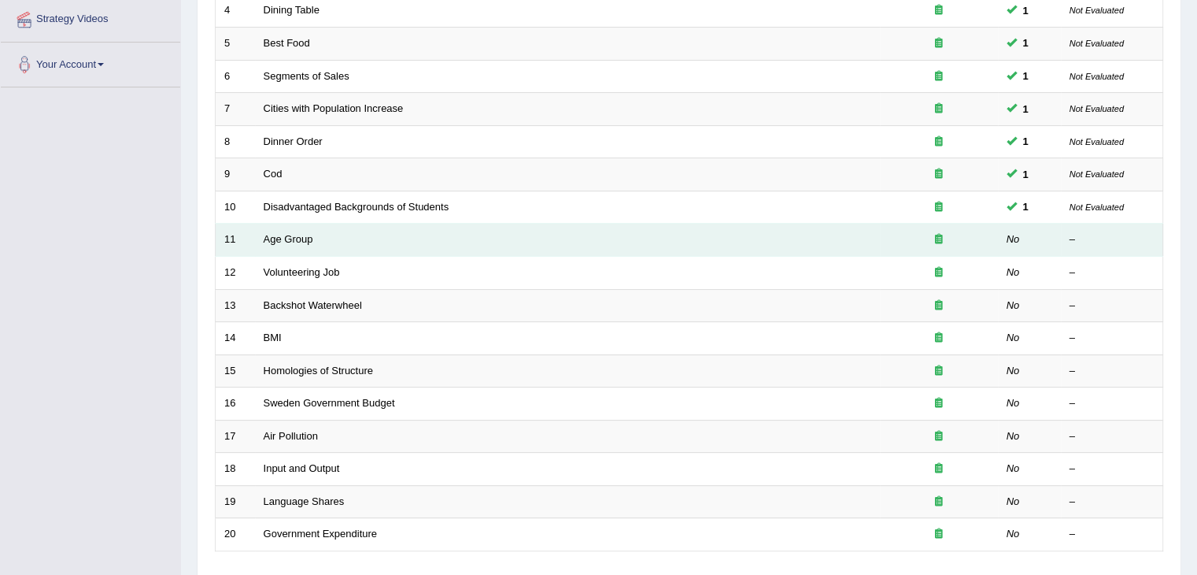
scroll to position [384, 0]
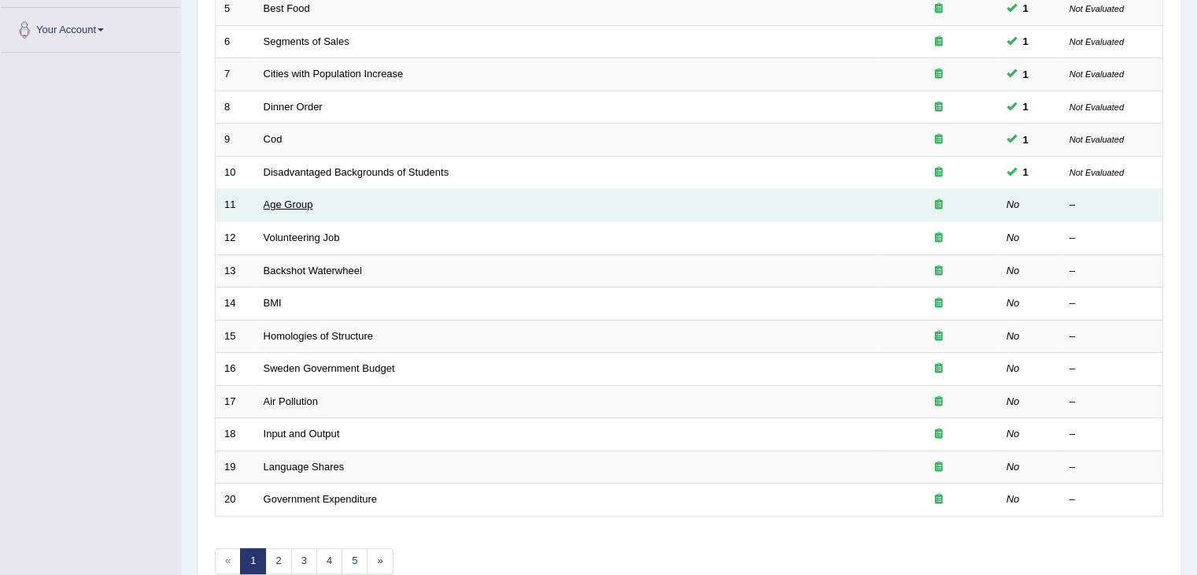
click at [310, 199] on link "Age Group" at bounding box center [289, 204] width 50 height 12
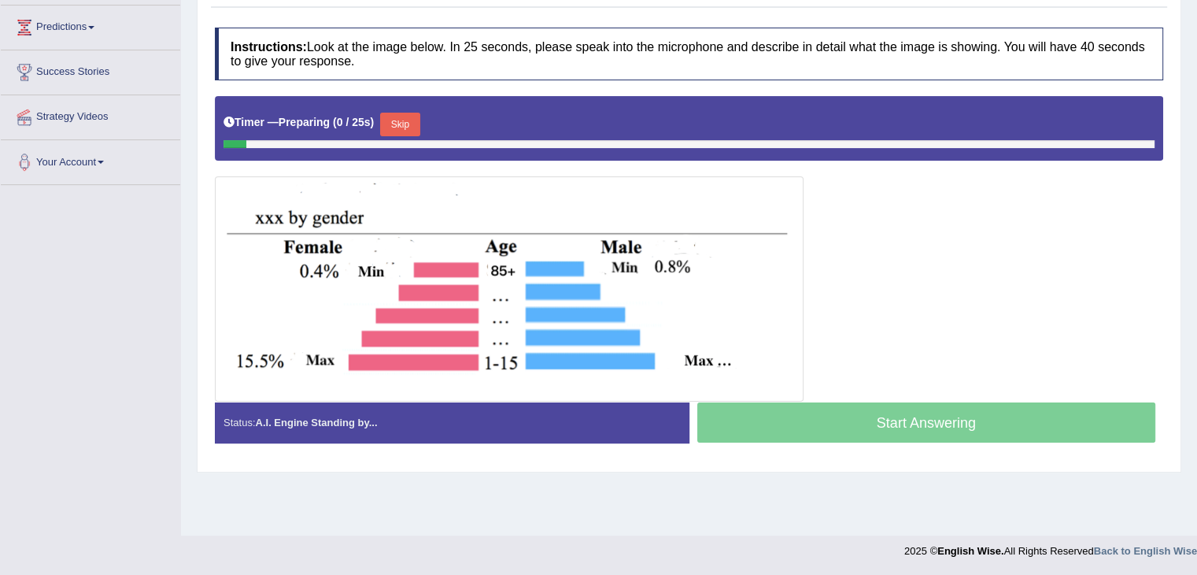
scroll to position [252, 0]
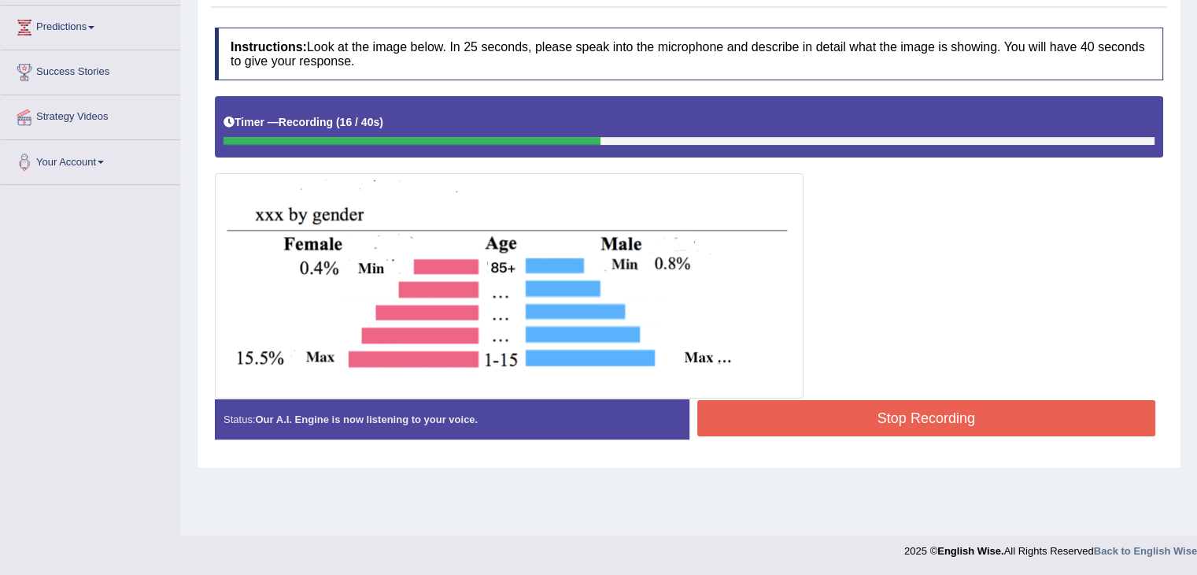
click at [789, 415] on button "Stop Recording" at bounding box center [926, 418] width 459 height 36
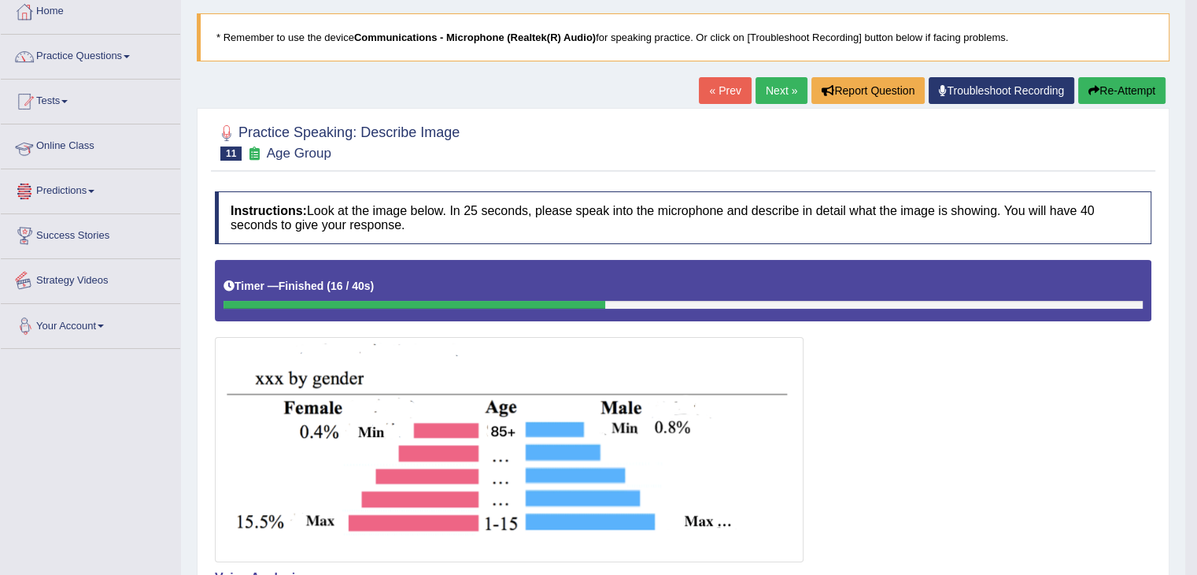
scroll to position [0, 0]
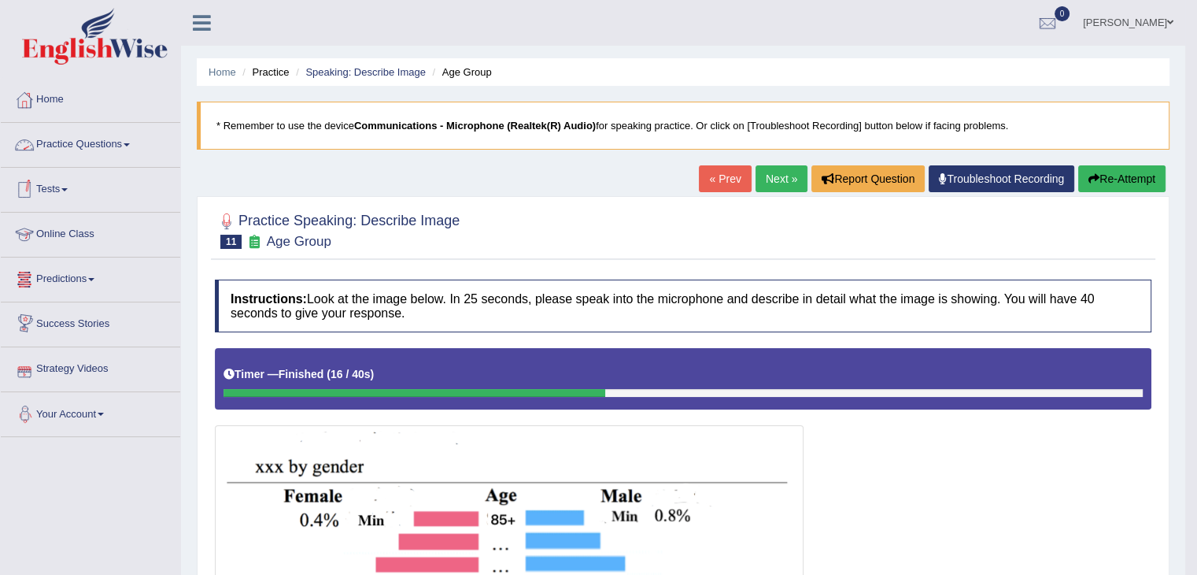
click at [126, 146] on link "Practice Questions" at bounding box center [90, 142] width 179 height 39
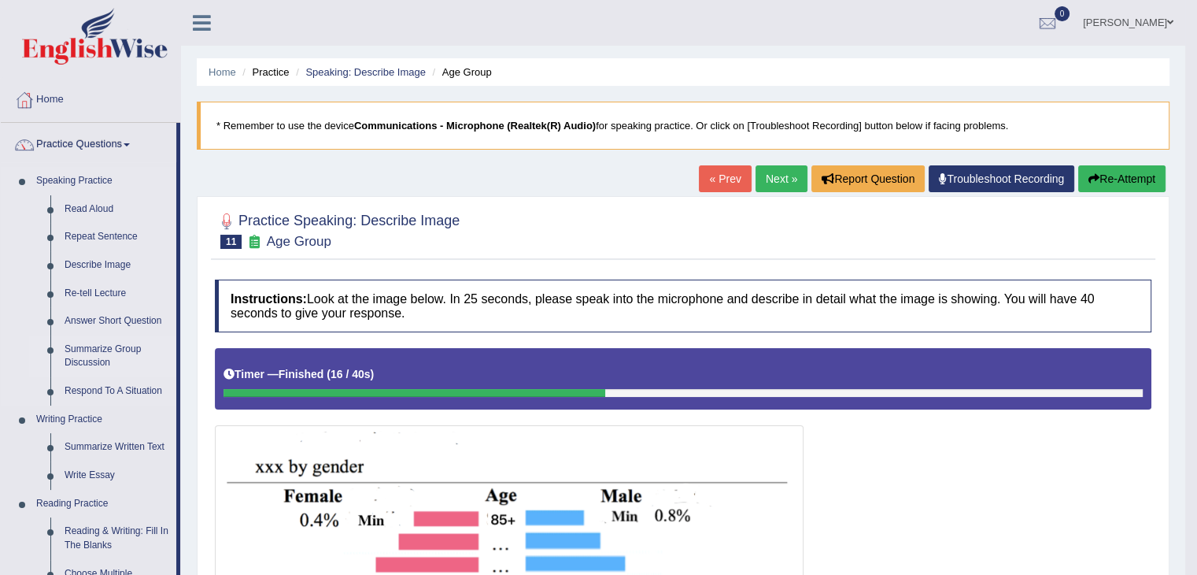
click at [104, 357] on link "Summarize Group Discussion" at bounding box center [116, 356] width 119 height 42
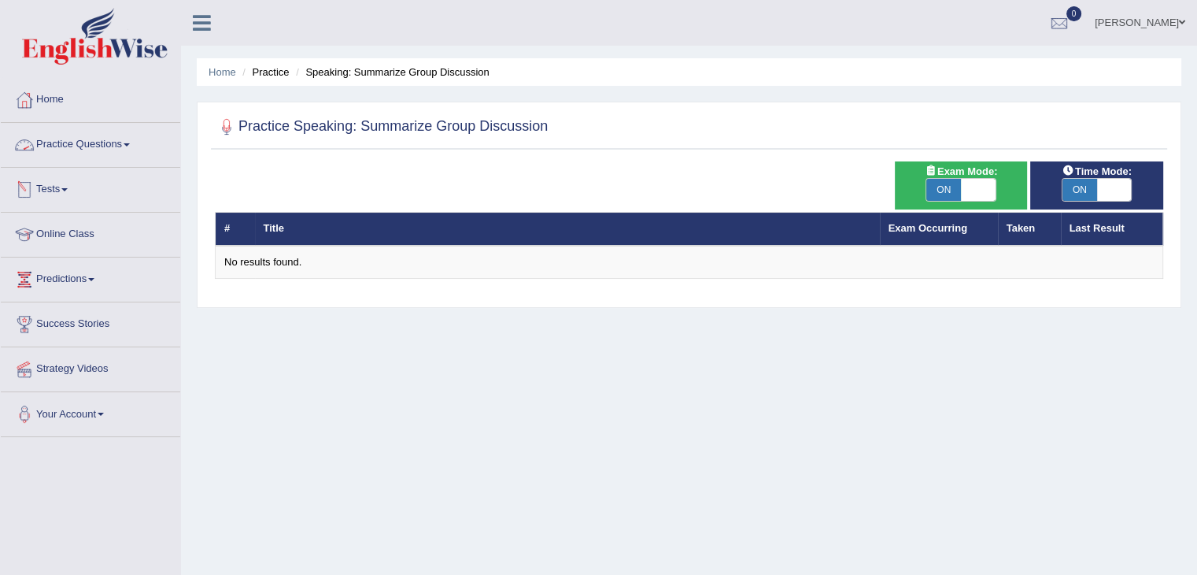
click at [130, 145] on span at bounding box center [127, 144] width 6 height 3
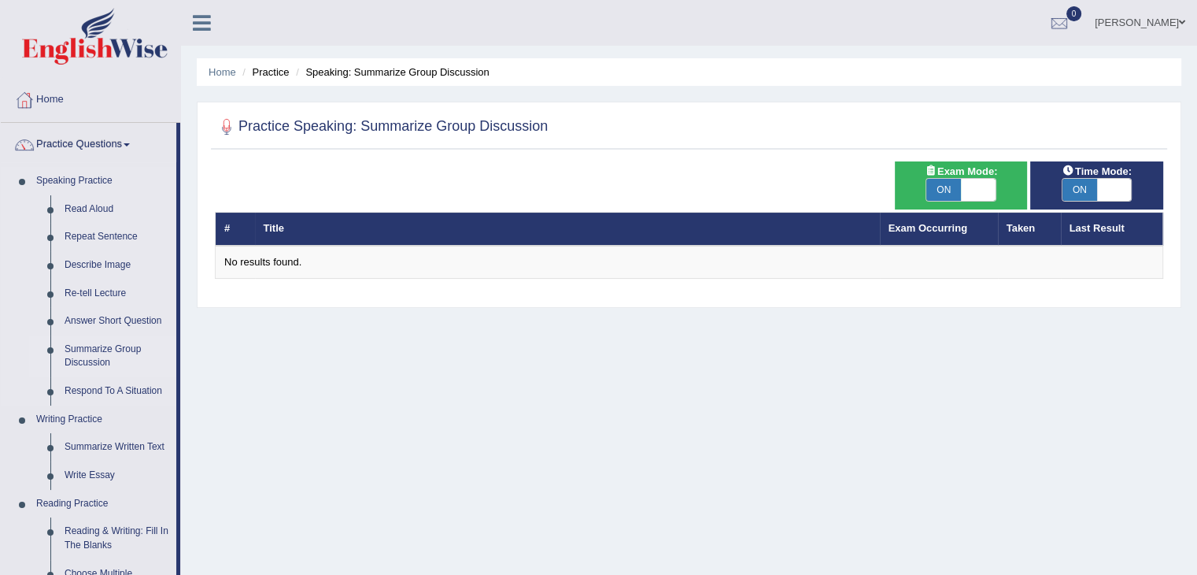
click at [94, 350] on link "Summarize Group Discussion" at bounding box center [116, 356] width 119 height 42
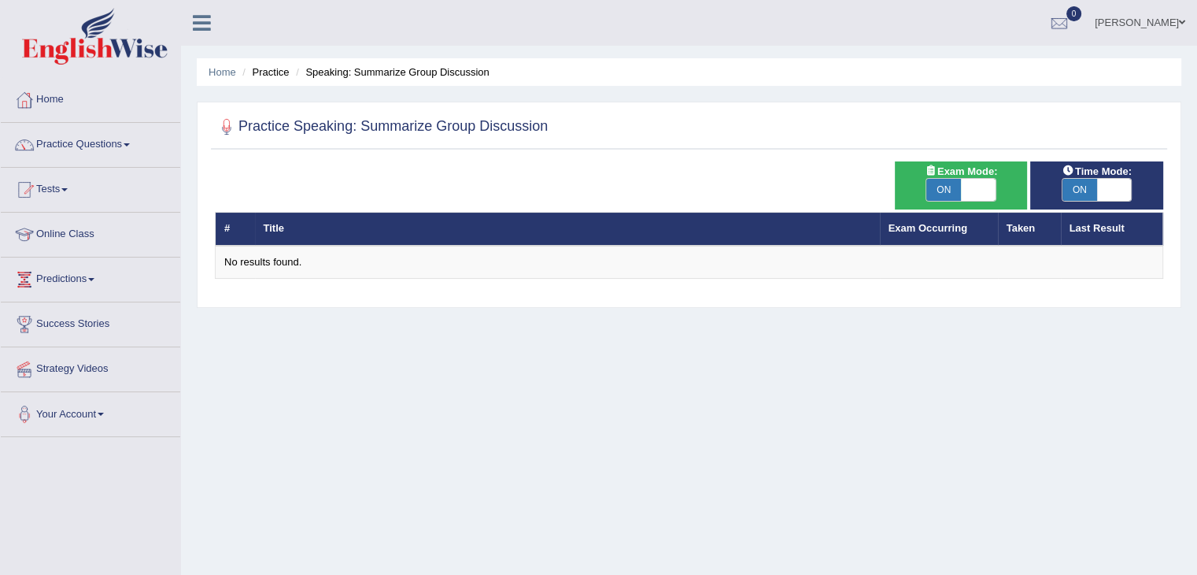
click at [986, 196] on span at bounding box center [978, 190] width 35 height 22
checkbox input "false"
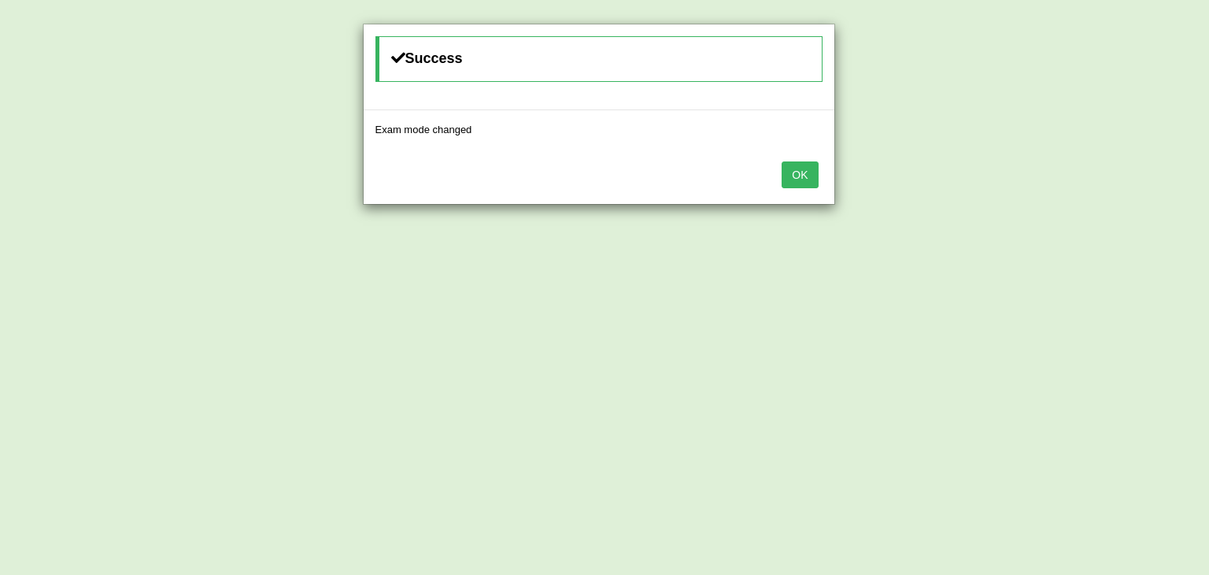
click at [787, 171] on button "OK" at bounding box center [800, 174] width 36 height 27
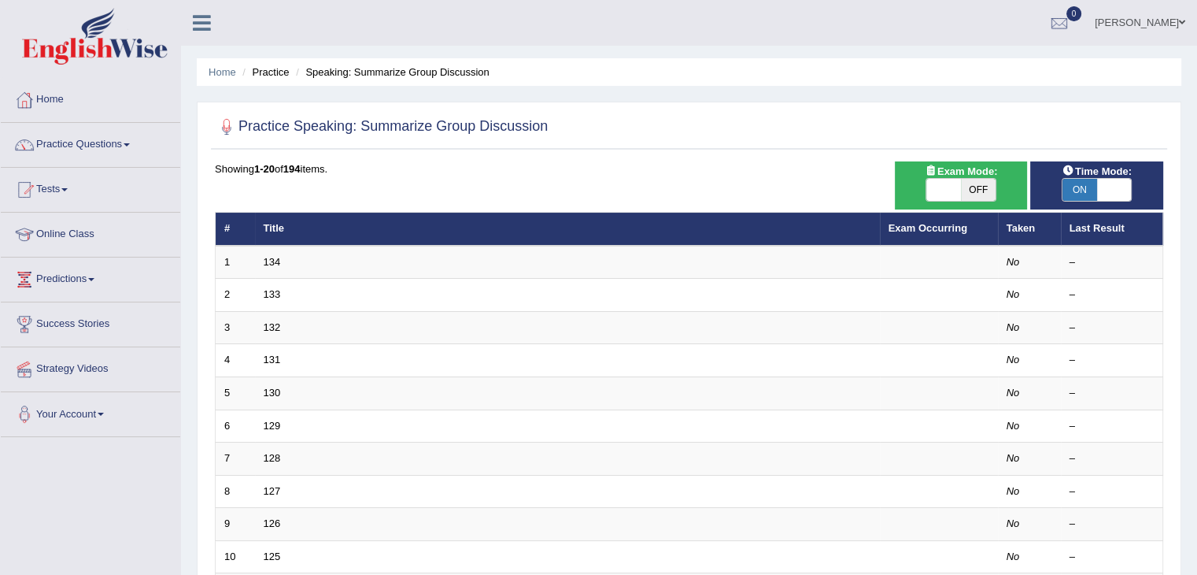
click at [1106, 190] on span at bounding box center [1114, 190] width 35 height 22
checkbox input "false"
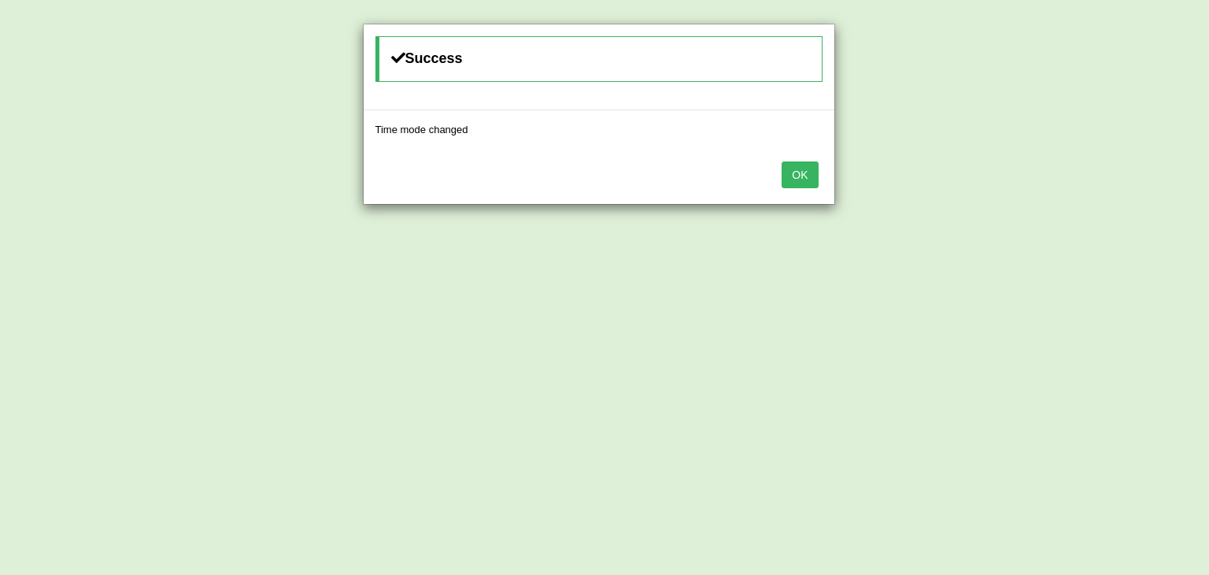
click at [806, 168] on button "OK" at bounding box center [800, 174] width 36 height 27
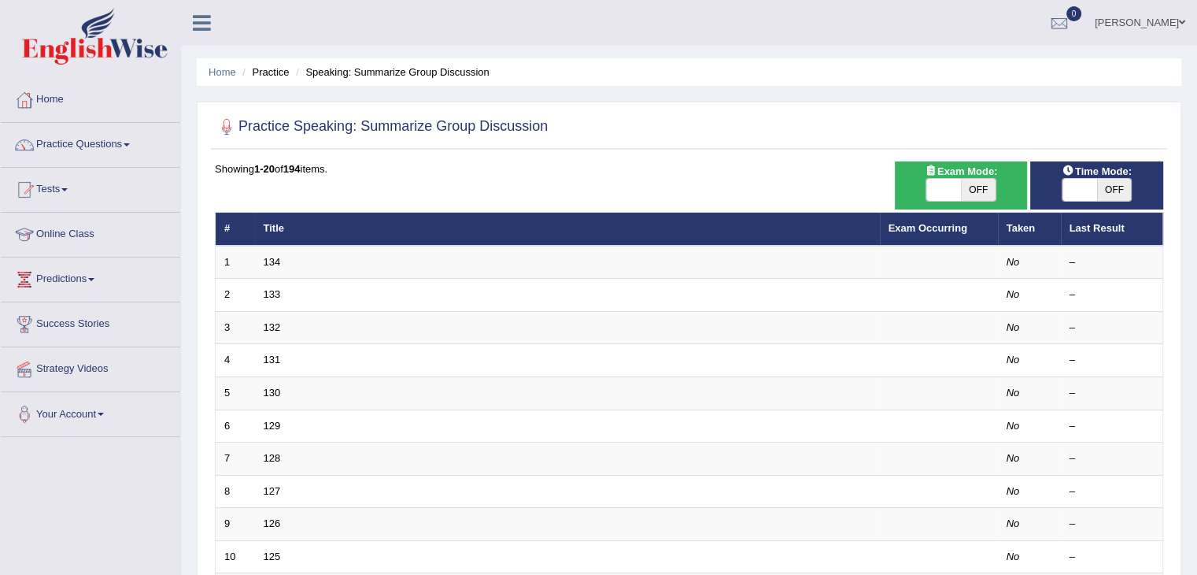
click at [939, 193] on span at bounding box center [944, 190] width 35 height 22
checkbox input "true"
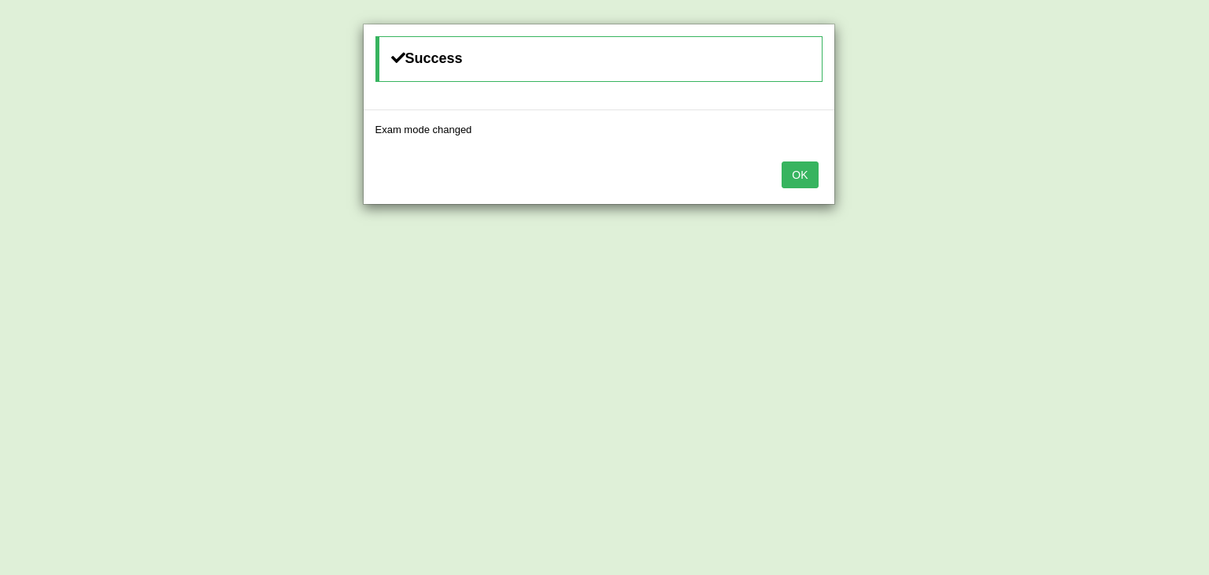
click at [787, 176] on button "OK" at bounding box center [800, 174] width 36 height 27
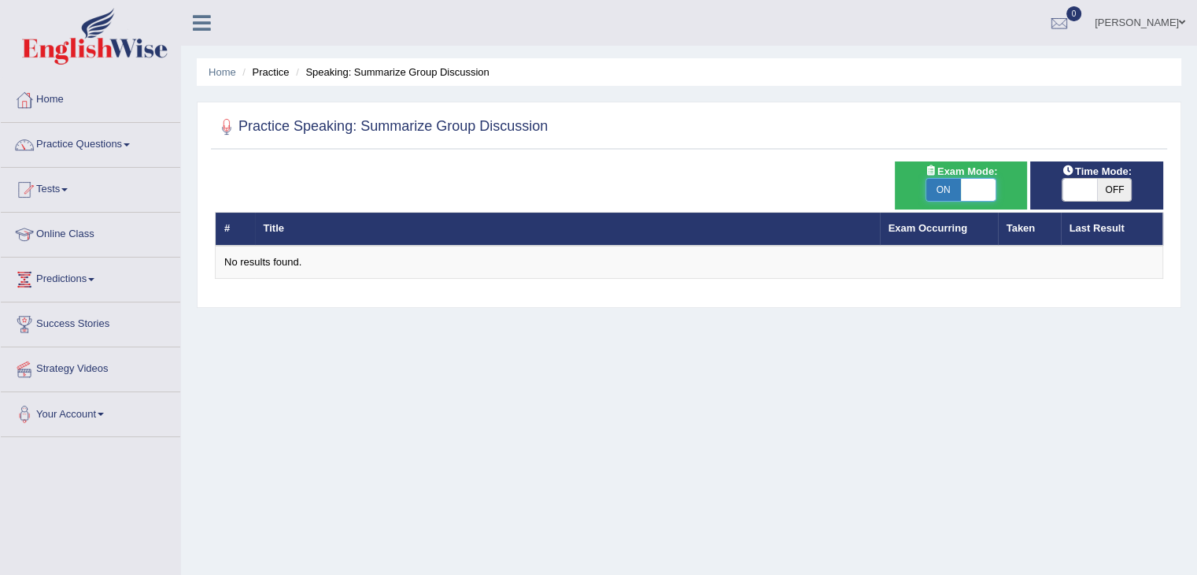
click at [986, 198] on span at bounding box center [978, 190] width 35 height 22
checkbox input "false"
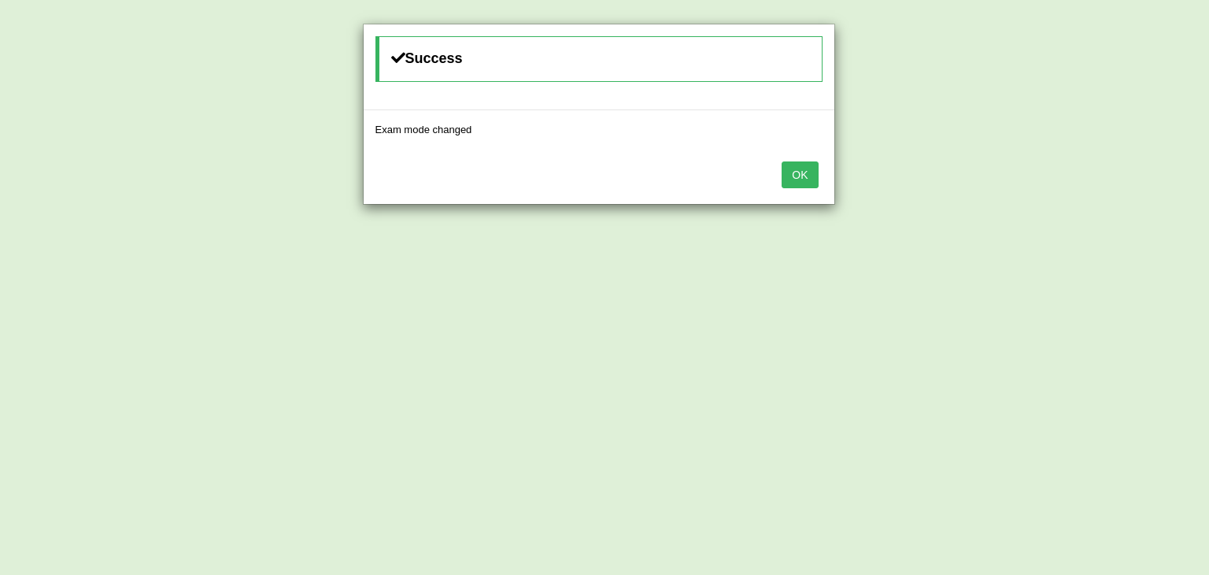
click at [788, 173] on button "OK" at bounding box center [800, 174] width 36 height 27
click at [802, 174] on button "OK" at bounding box center [800, 174] width 36 height 27
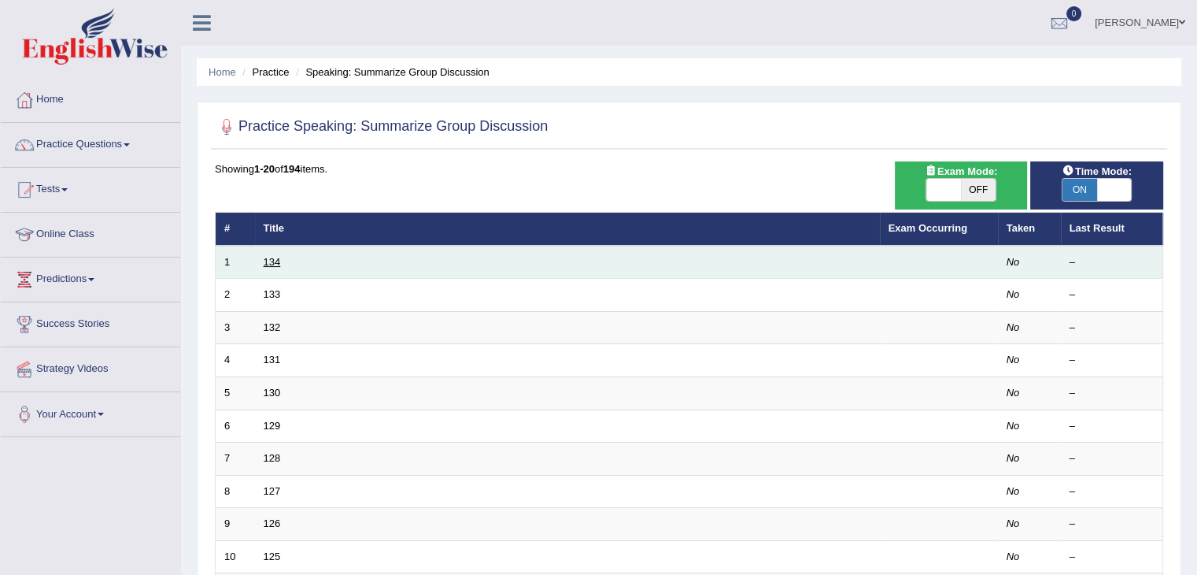
click at [269, 264] on link "134" at bounding box center [272, 262] width 17 height 12
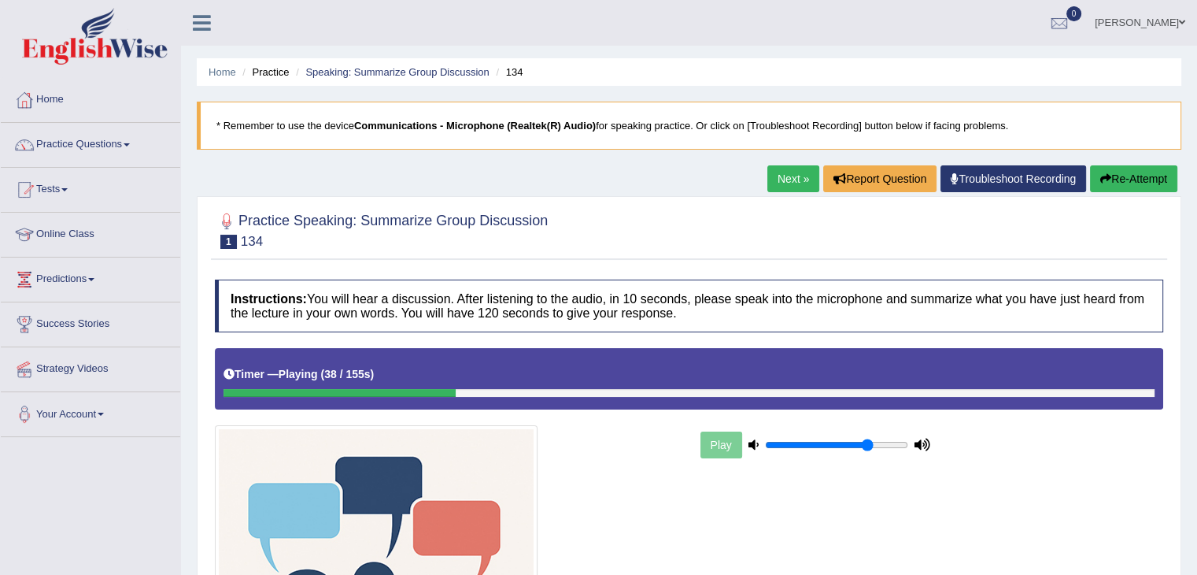
click at [793, 177] on link "Next »" at bounding box center [793, 178] width 52 height 27
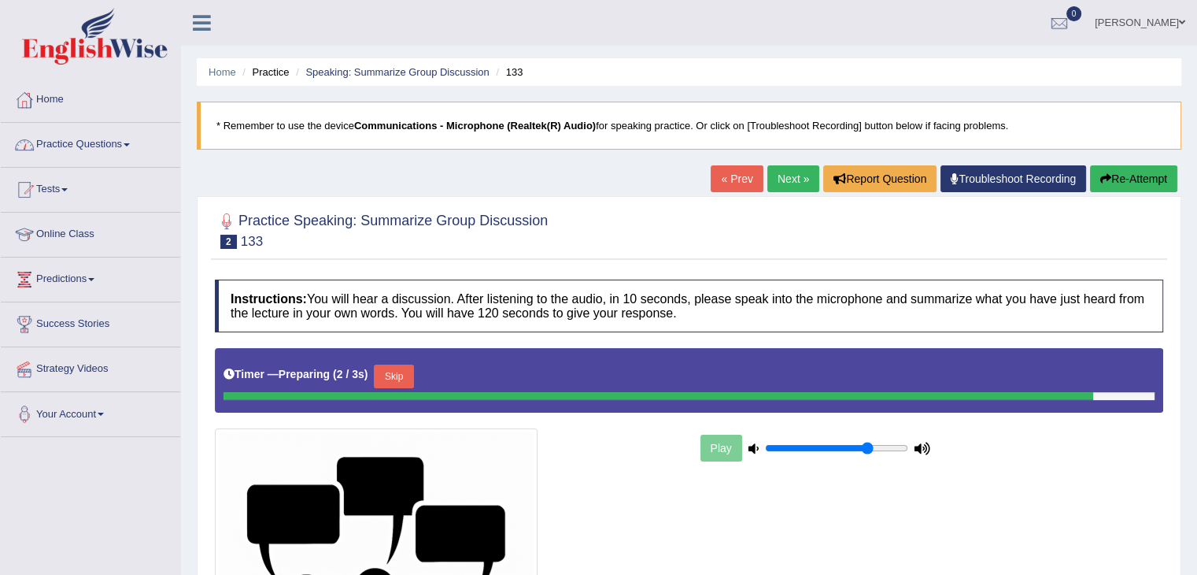
click at [132, 150] on link "Practice Questions" at bounding box center [90, 142] width 179 height 39
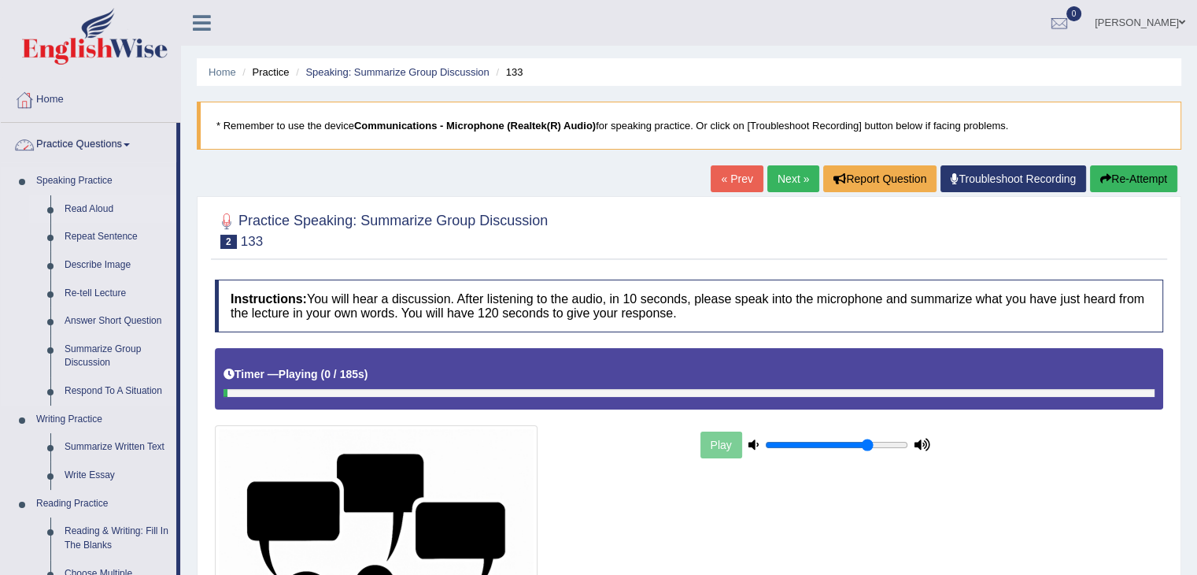
click at [102, 204] on link "Read Aloud" at bounding box center [116, 209] width 119 height 28
